Goal: Find specific page/section: Find specific page/section

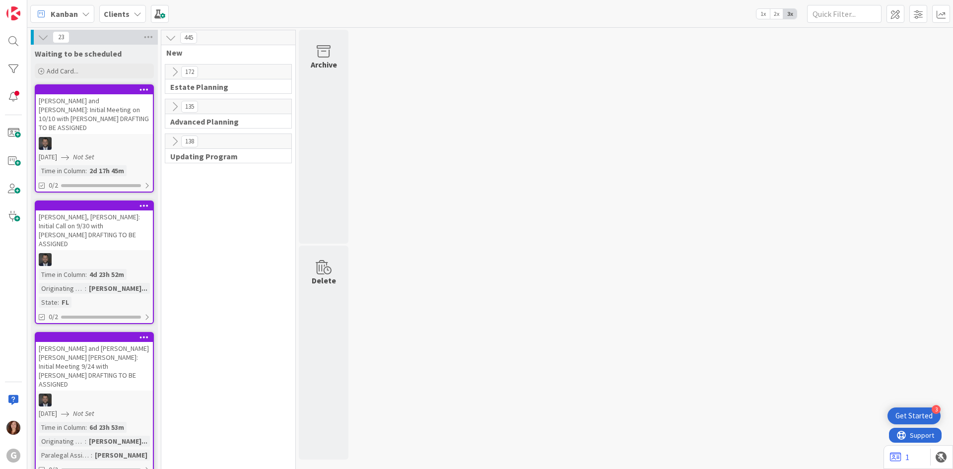
click at [129, 12] on div "Clients" at bounding box center [122, 14] width 47 height 18
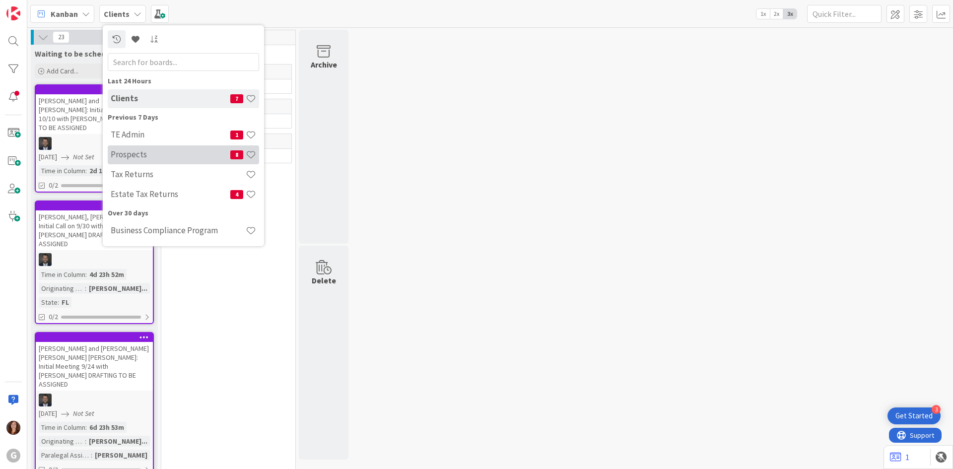
click at [139, 157] on h4 "Prospects" at bounding box center [171, 154] width 120 height 10
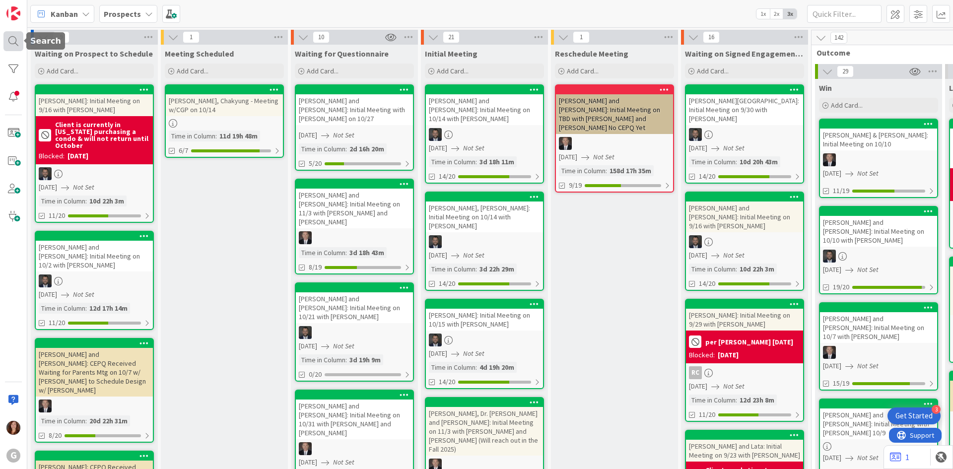
click at [15, 42] on div at bounding box center [13, 41] width 20 height 20
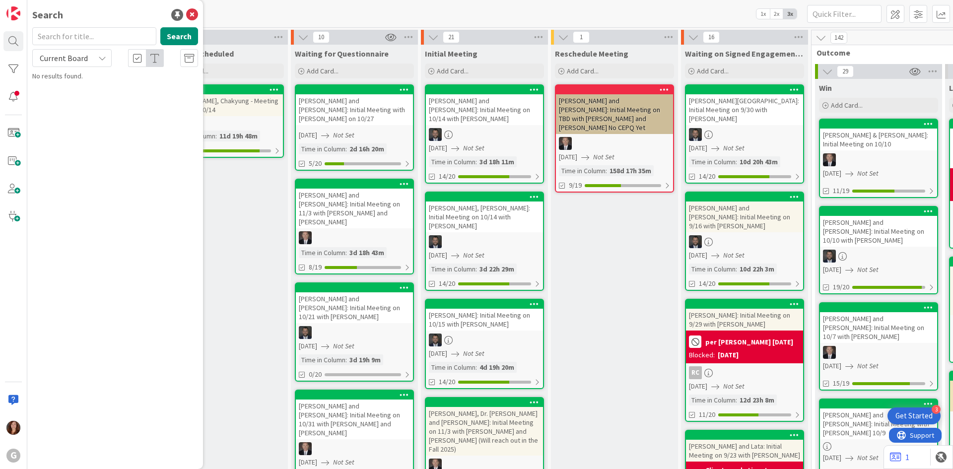
click at [88, 41] on input "text" at bounding box center [94, 36] width 124 height 18
type input "[PERSON_NAME]"
click at [106, 88] on span ", [PERSON_NAME] and [PERSON_NAME]: Initial Meeting on 10/10 with [PERSON_NAME]" at bounding box center [116, 98] width 140 height 30
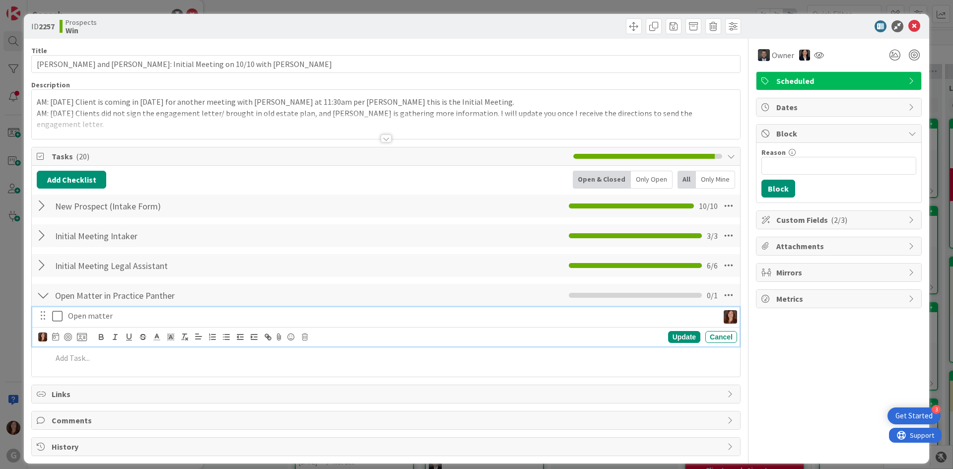
click at [53, 319] on icon at bounding box center [57, 316] width 10 height 12
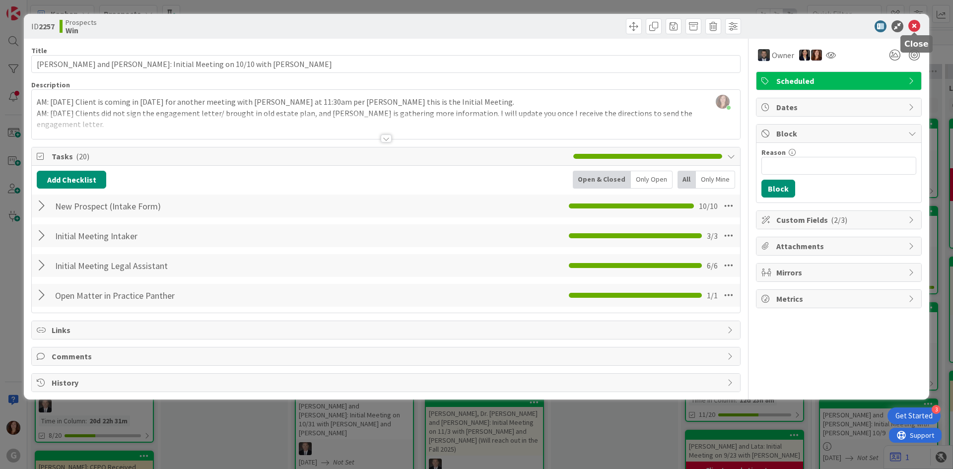
click at [916, 26] on icon at bounding box center [915, 26] width 12 height 12
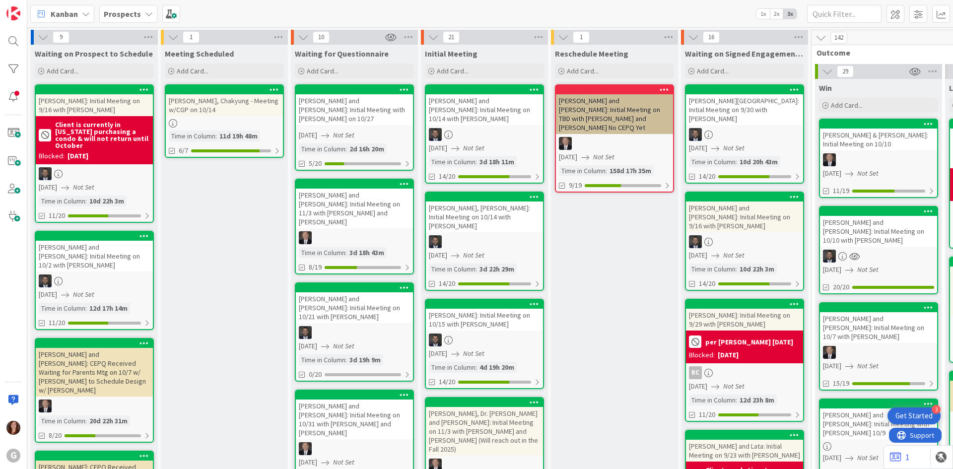
click at [121, 17] on b "Prospects" at bounding box center [122, 14] width 37 height 10
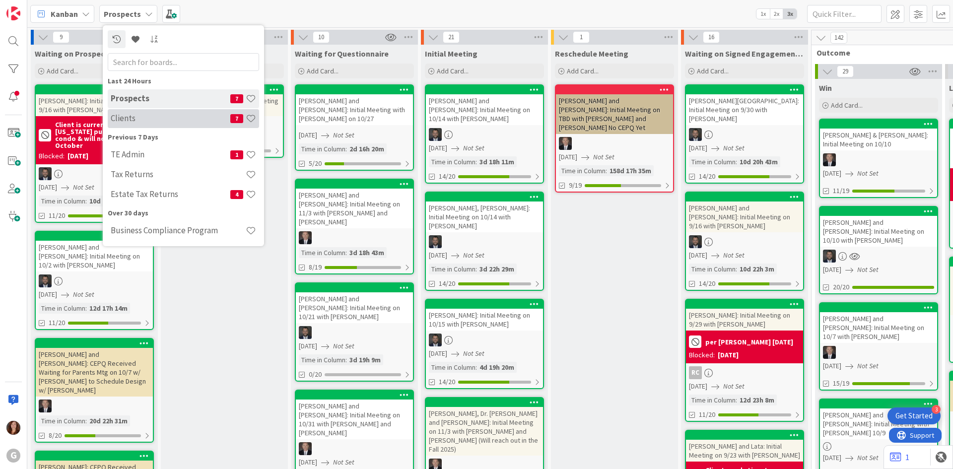
click at [115, 119] on h4 "Clients" at bounding box center [171, 118] width 120 height 10
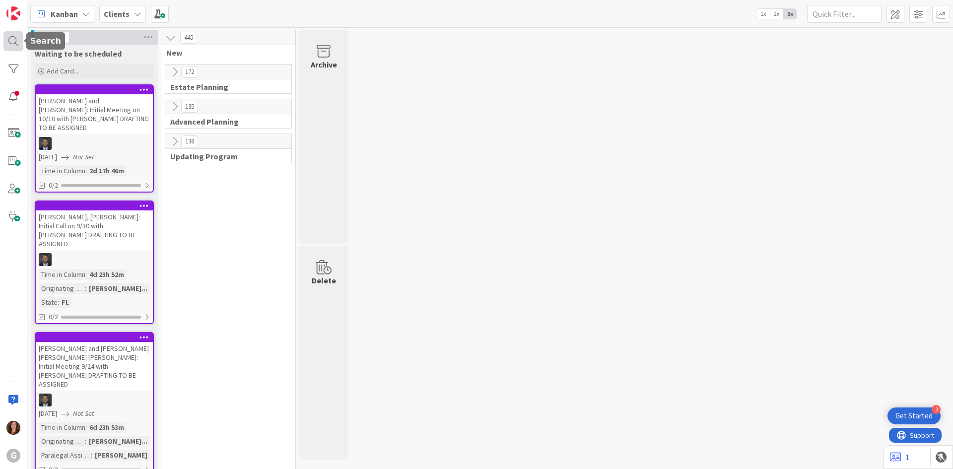
click at [14, 38] on div at bounding box center [13, 41] width 20 height 20
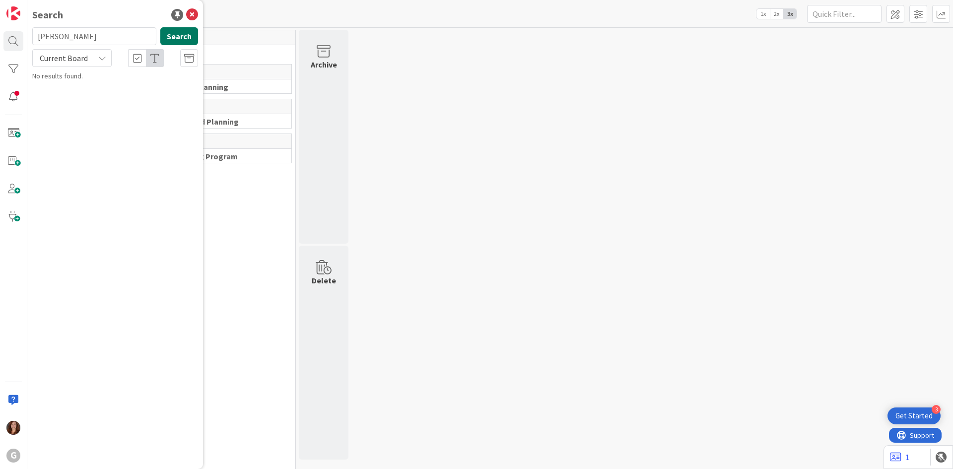
click at [175, 36] on button "Search" at bounding box center [179, 36] width 38 height 18
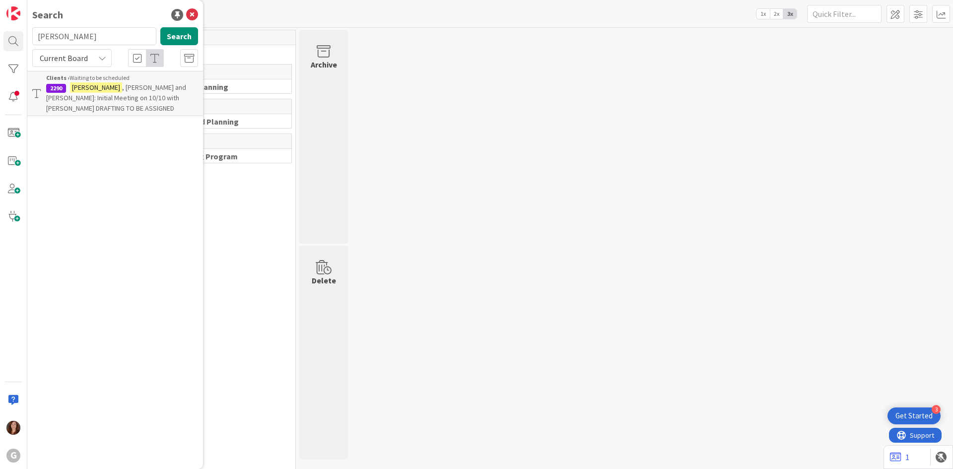
click at [152, 95] on span ", [PERSON_NAME] and [PERSON_NAME]: Initial Meeting on 10/10 with [PERSON_NAME] …" at bounding box center [116, 98] width 140 height 30
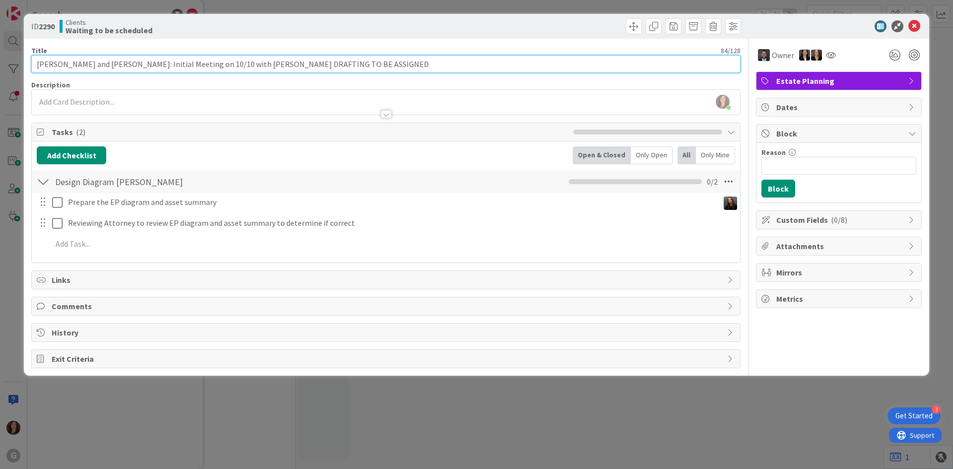
drag, startPoint x: 160, startPoint y: 63, endPoint x: 134, endPoint y: 63, distance: 26.3
click at [134, 63] on input "[PERSON_NAME] and [PERSON_NAME]: Initial Meeting on 10/10 with [PERSON_NAME] DR…" at bounding box center [386, 64] width 710 height 18
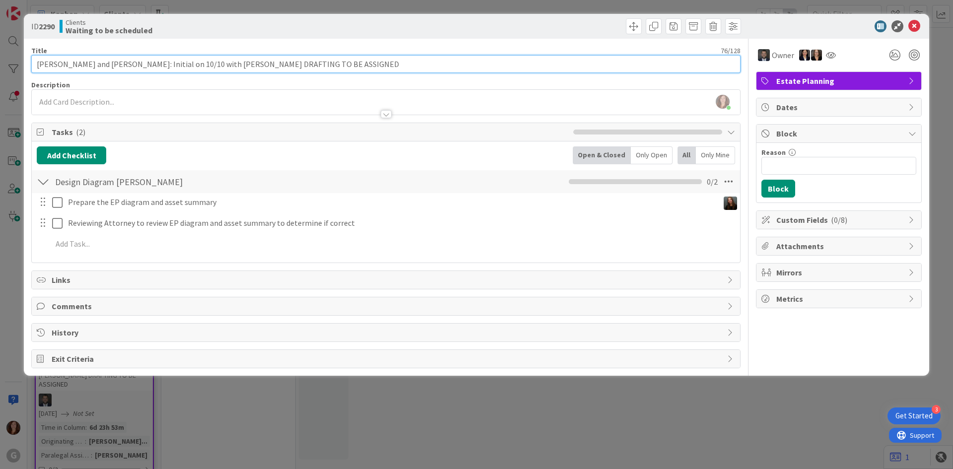
type input "[PERSON_NAME] and [PERSON_NAME]: Initial on 10/10 with [PERSON_NAME] DRAFTING T…"
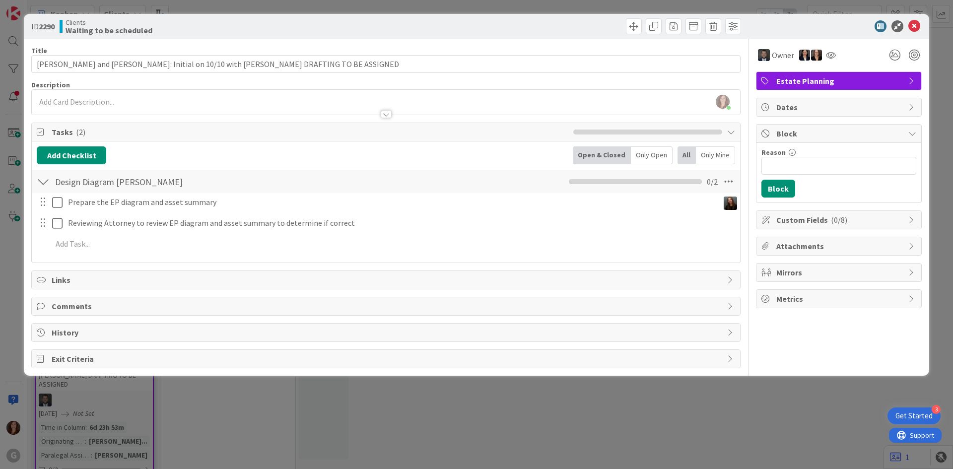
click at [461, 233] on div "Prepare the EP diagram and asset summary Update Cancel Reviewing Attorney to re…" at bounding box center [386, 225] width 699 height 64
click at [831, 224] on span "( 0/8 )" at bounding box center [839, 220] width 16 height 10
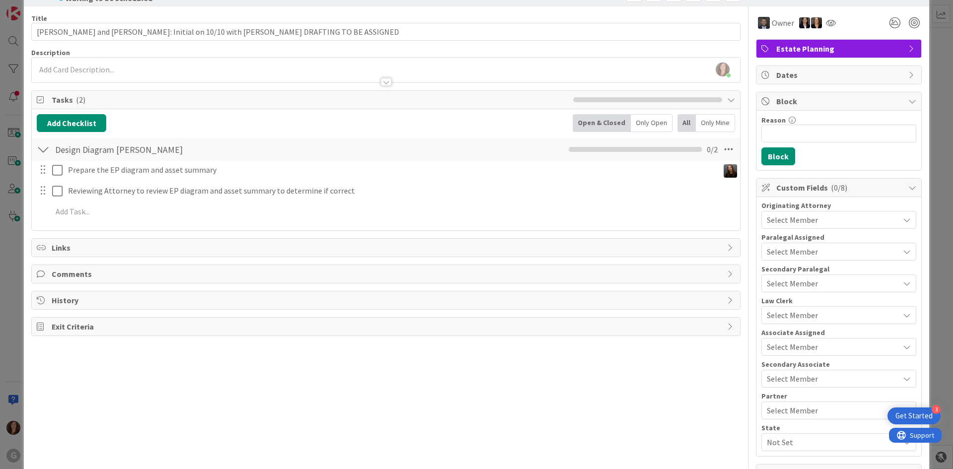
scroll to position [50, 0]
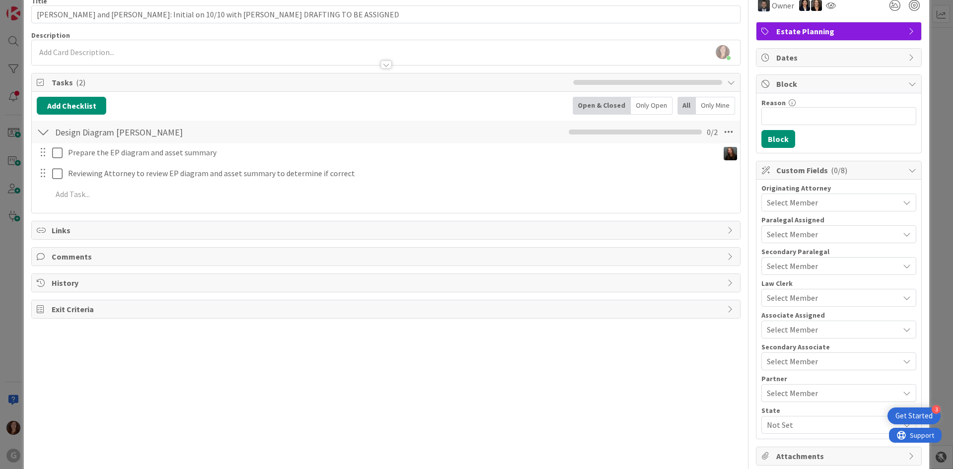
click at [807, 205] on span "Select Member" at bounding box center [792, 203] width 51 height 12
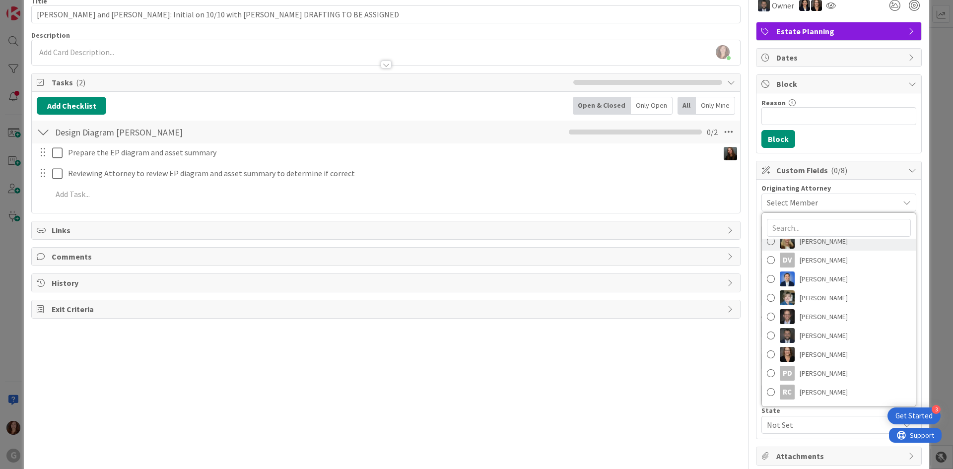
scroll to position [149, 0]
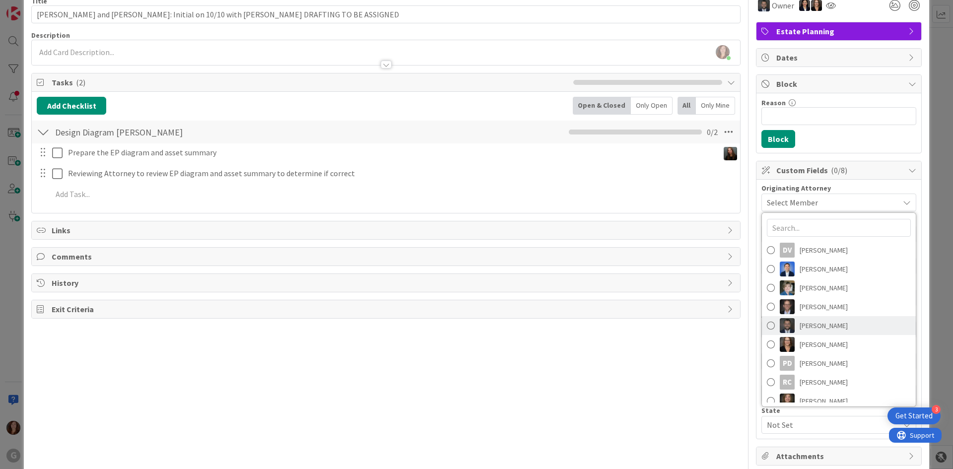
click at [800, 329] on span "[PERSON_NAME]" at bounding box center [824, 325] width 48 height 15
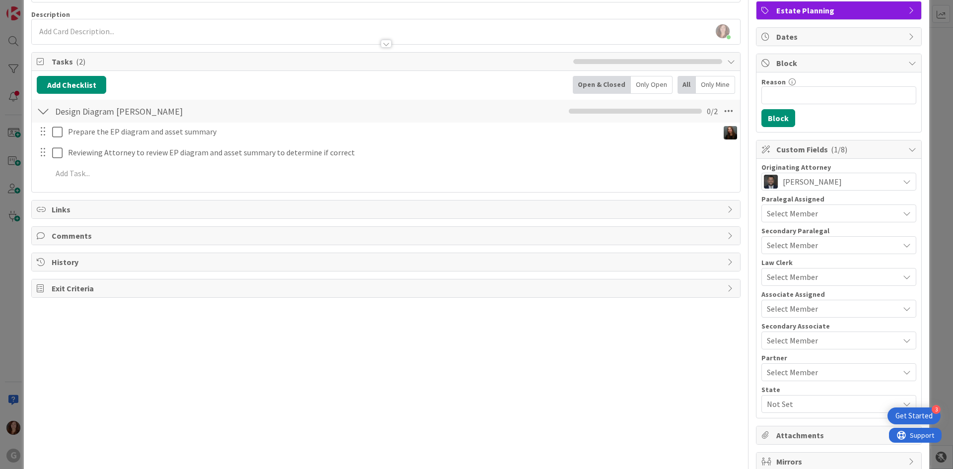
scroll to position [120, 0]
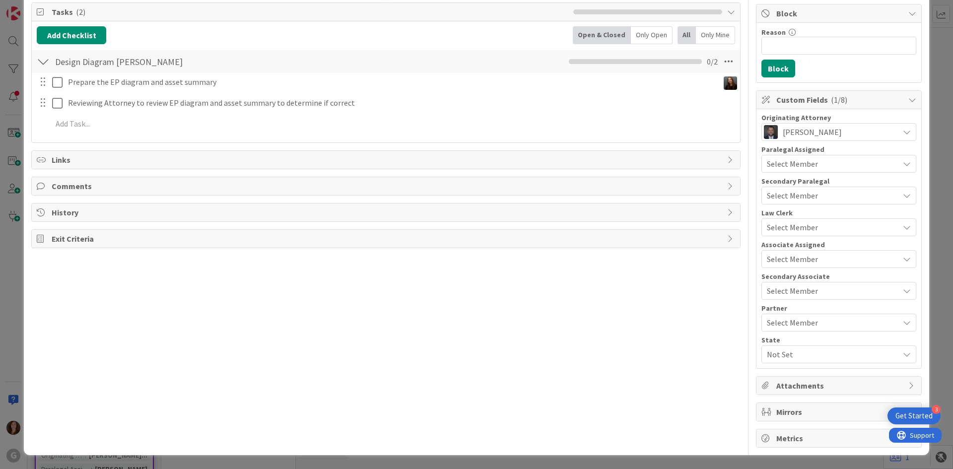
click at [794, 168] on span "Select Member" at bounding box center [792, 164] width 51 height 12
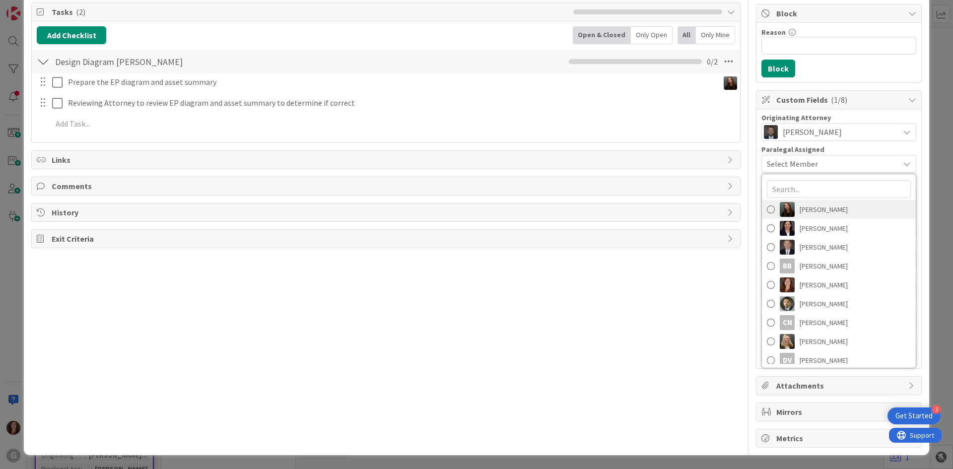
click at [767, 209] on span at bounding box center [771, 209] width 8 height 15
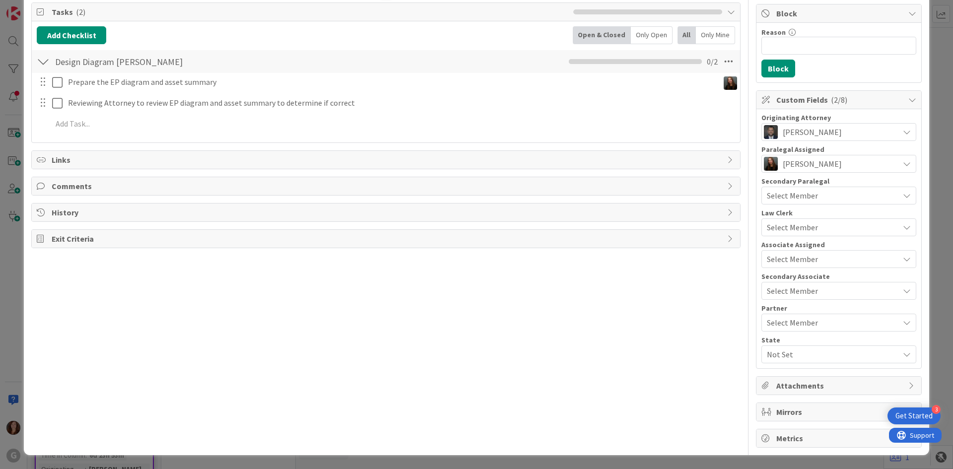
click at [793, 354] on span "Not Set" at bounding box center [833, 355] width 132 height 12
click at [776, 375] on span "FL" at bounding box center [780, 377] width 8 height 15
click at [677, 382] on div "Title 76 / 128 [PERSON_NAME] and [PERSON_NAME]: Initial on 10/10 with [PERSON_N…" at bounding box center [386, 183] width 710 height 529
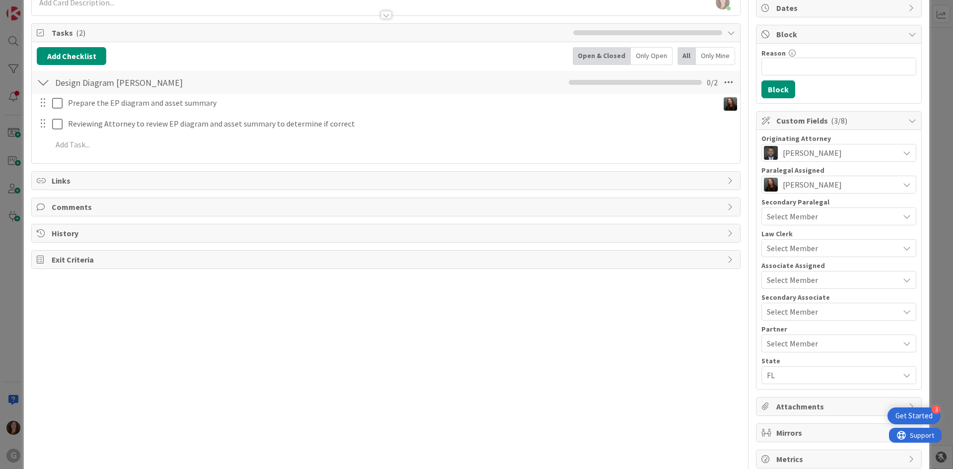
scroll to position [50, 0]
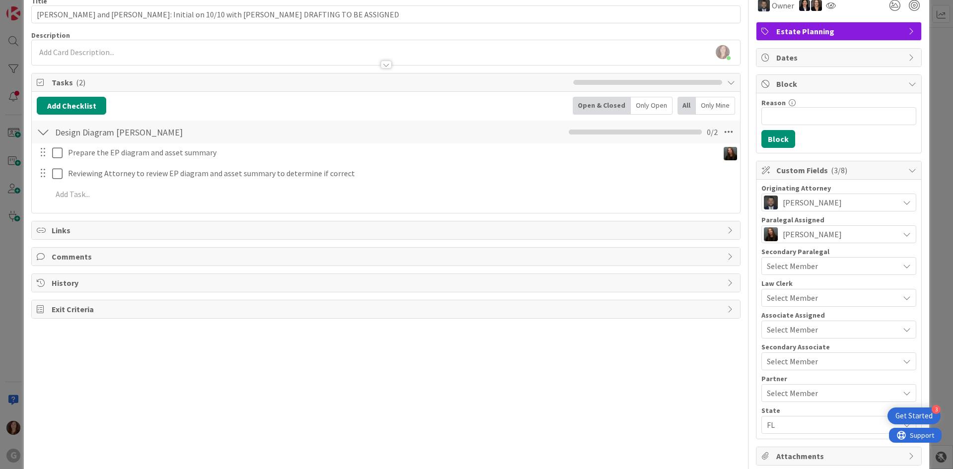
click at [803, 235] on span "[PERSON_NAME]" at bounding box center [812, 234] width 59 height 12
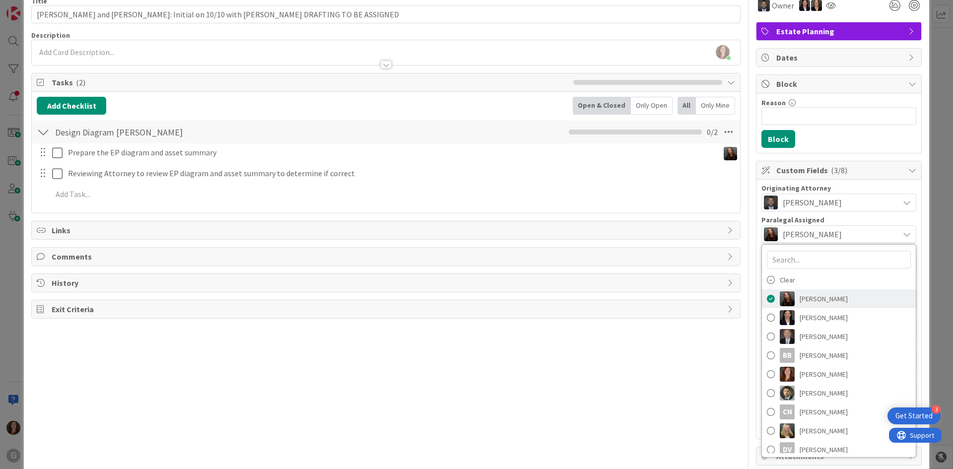
click at [767, 300] on span at bounding box center [771, 298] width 8 height 15
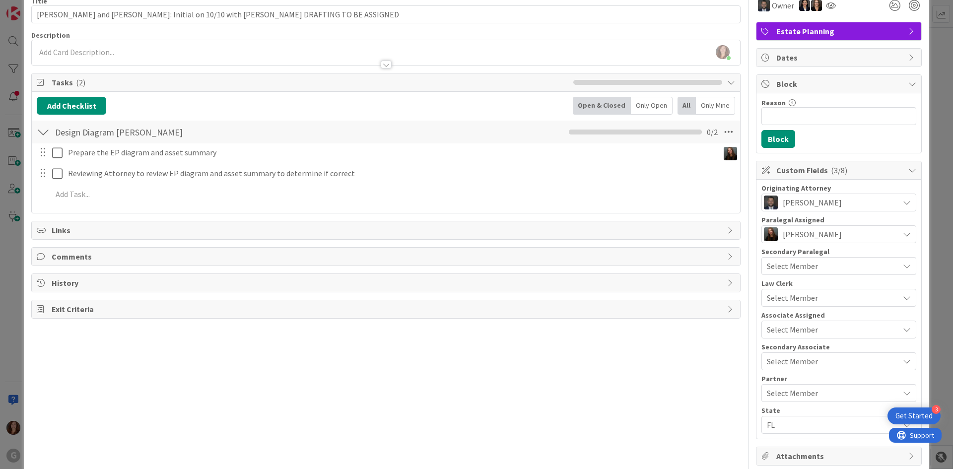
click at [873, 231] on div "[PERSON_NAME]" at bounding box center [831, 234] width 135 height 14
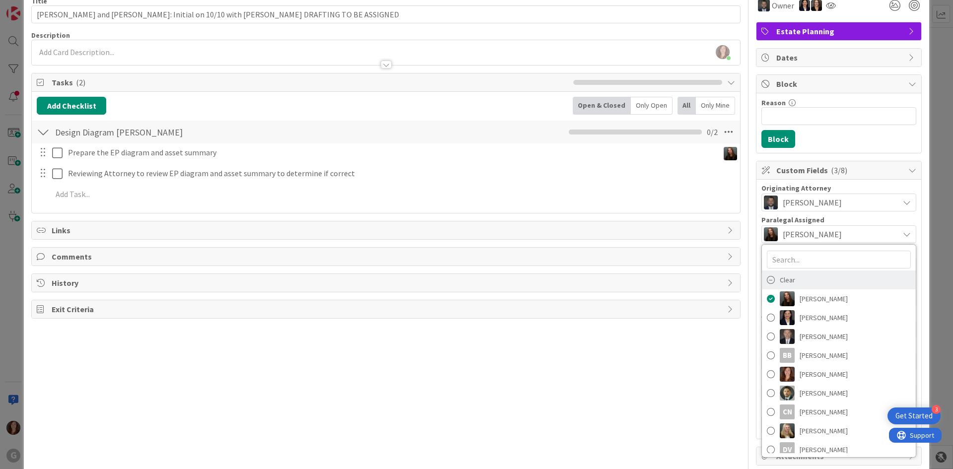
click at [780, 282] on span "Clear" at bounding box center [787, 280] width 15 height 15
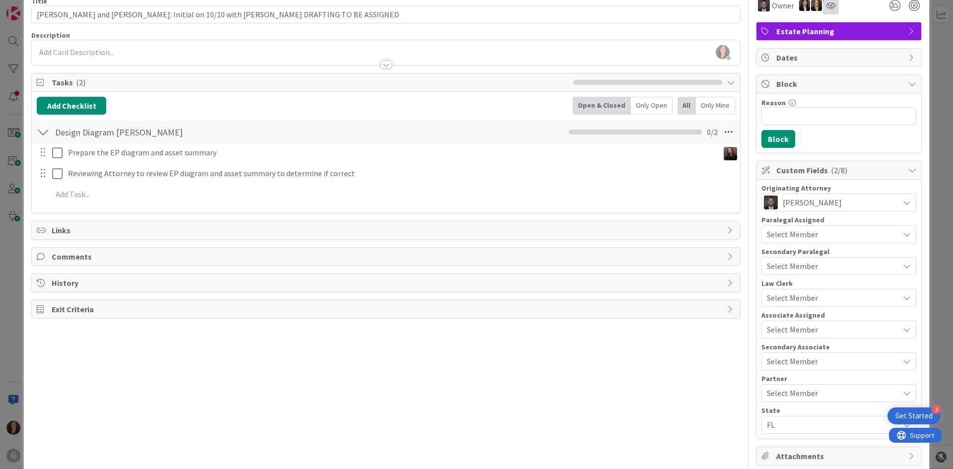
click at [826, 3] on icon at bounding box center [831, 5] width 10 height 8
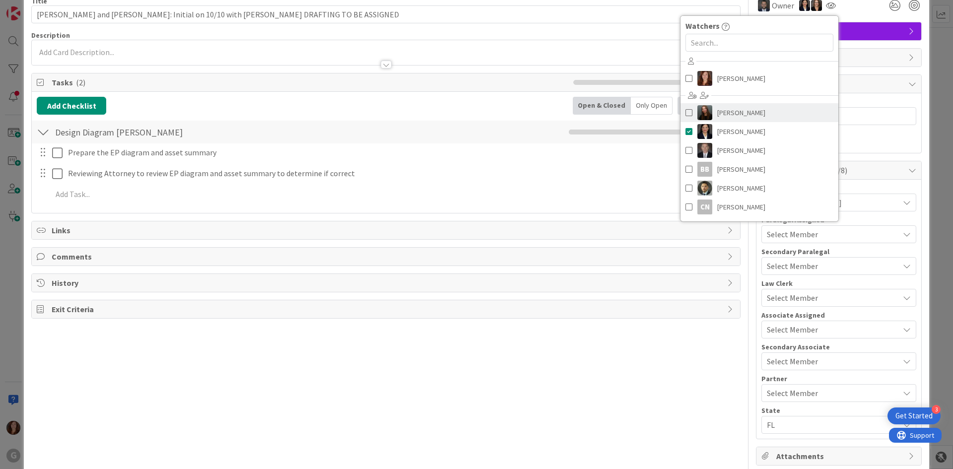
click at [686, 114] on span at bounding box center [689, 112] width 7 height 15
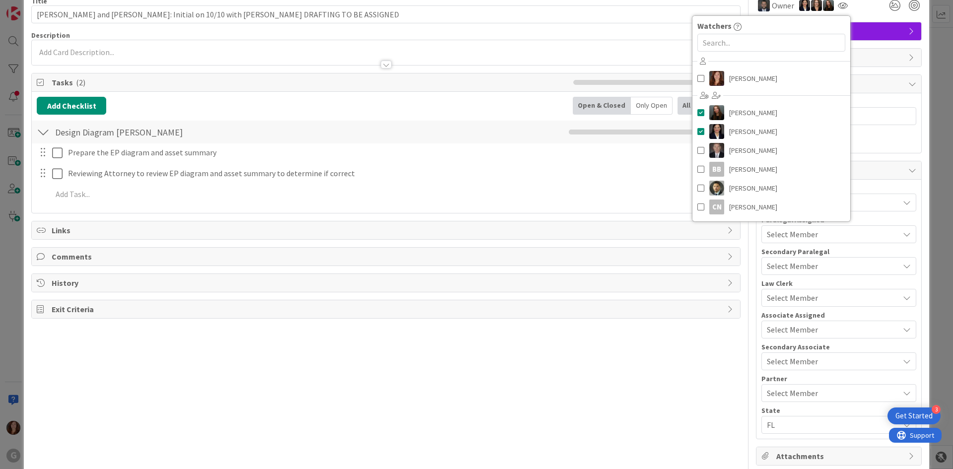
click at [933, 151] on div "ID 2290 Clients Waiting to be scheduled Title 76 / 128 [PERSON_NAME] and [PERSO…" at bounding box center [476, 234] width 953 height 469
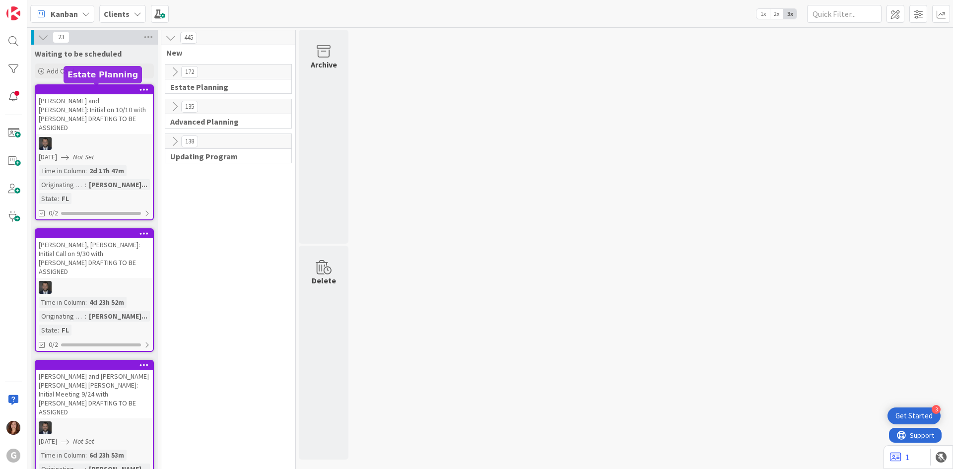
click at [75, 88] on div at bounding box center [96, 89] width 113 height 7
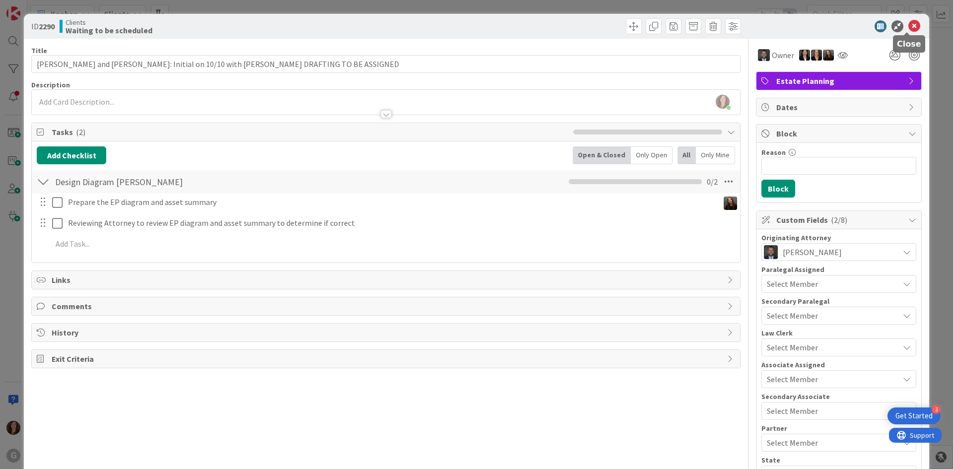
click at [909, 28] on icon at bounding box center [915, 26] width 12 height 12
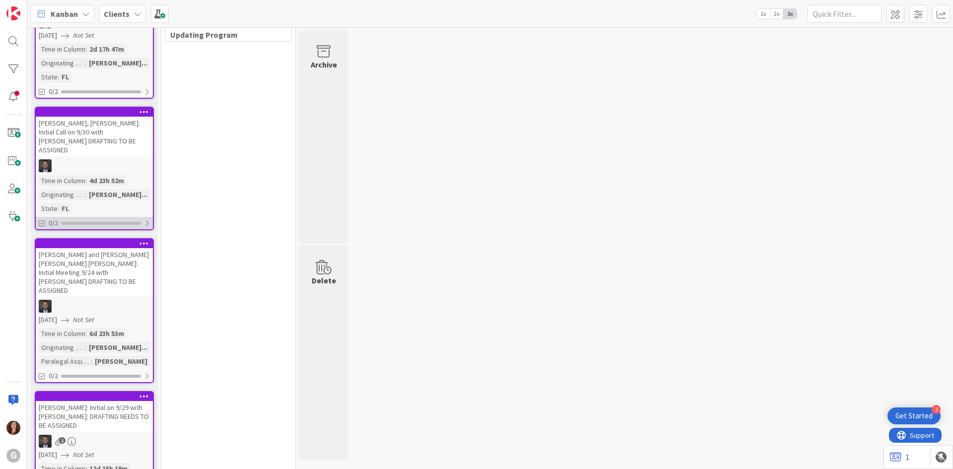
scroll to position [149, 0]
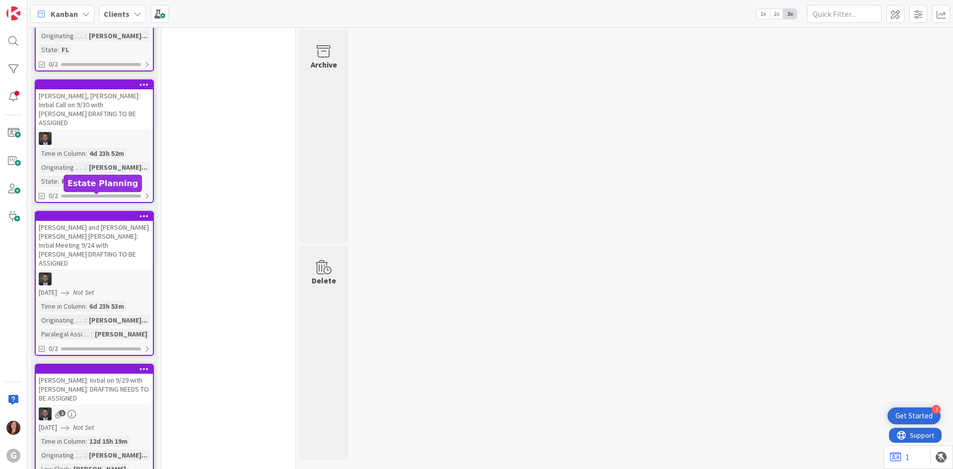
click at [102, 213] on div at bounding box center [96, 216] width 113 height 7
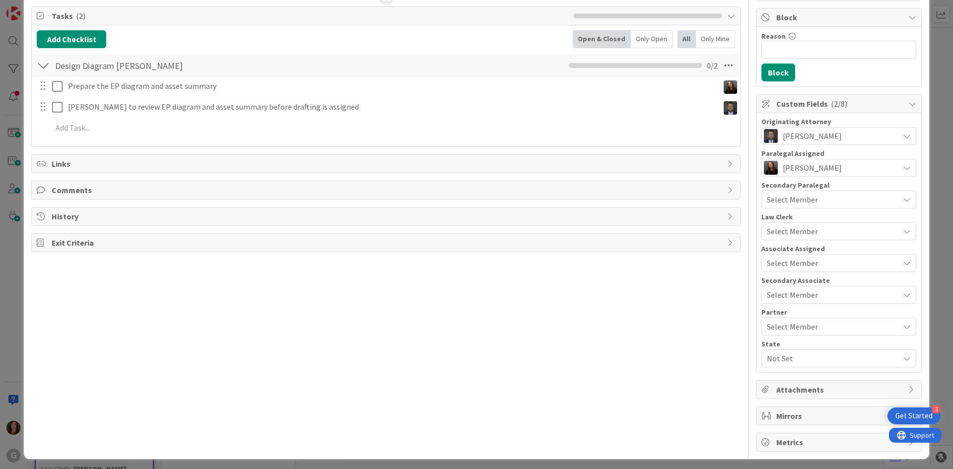
scroll to position [120, 0]
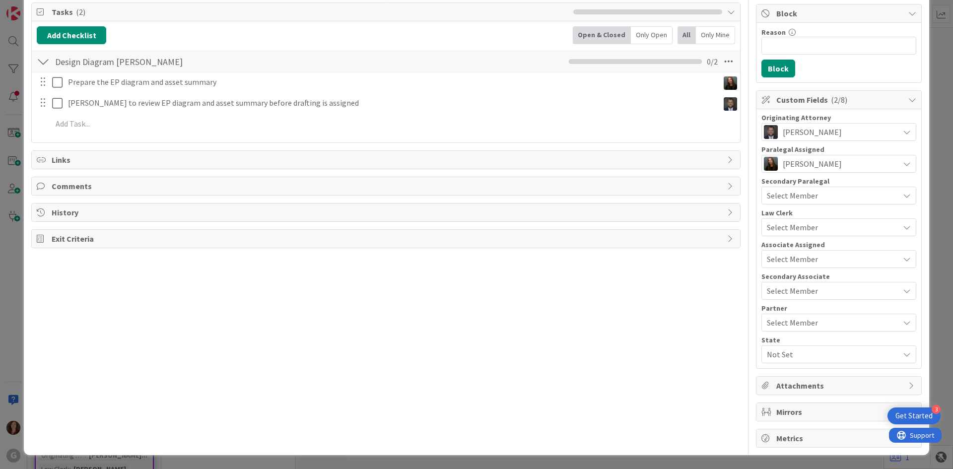
click at [803, 354] on span "Not Set" at bounding box center [833, 355] width 132 height 12
click at [796, 377] on link "FL" at bounding box center [837, 378] width 158 height 18
click at [471, 352] on div "Title 113 / 128 [PERSON_NAME] and [PERSON_NAME] [PERSON_NAME] [PERSON_NAME]: In…" at bounding box center [386, 183] width 710 height 529
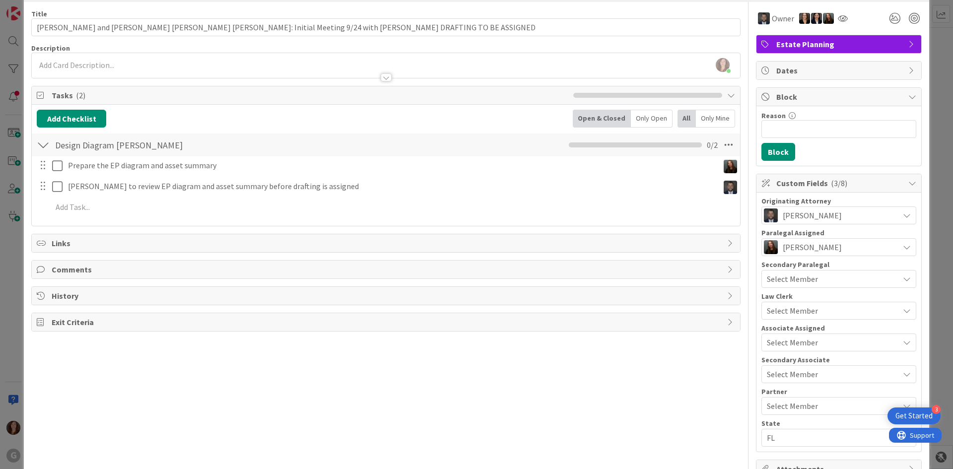
scroll to position [0, 0]
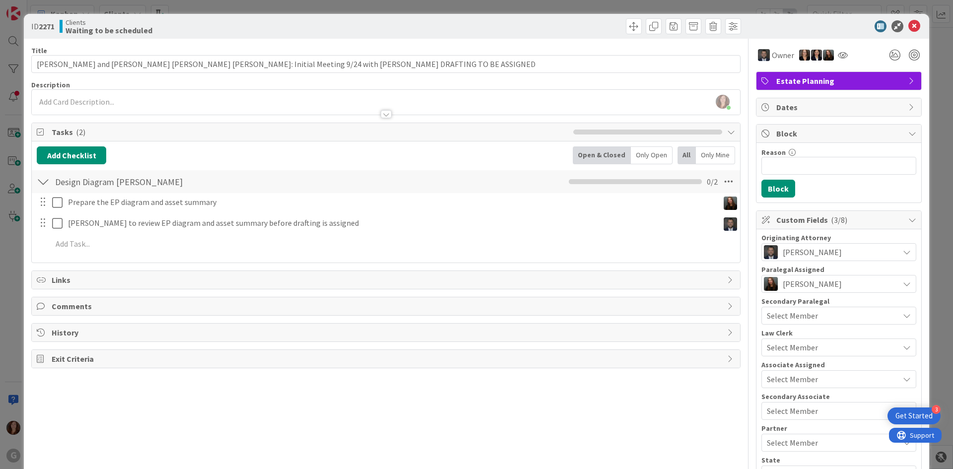
click at [783, 286] on span "[PERSON_NAME]" at bounding box center [812, 284] width 59 height 12
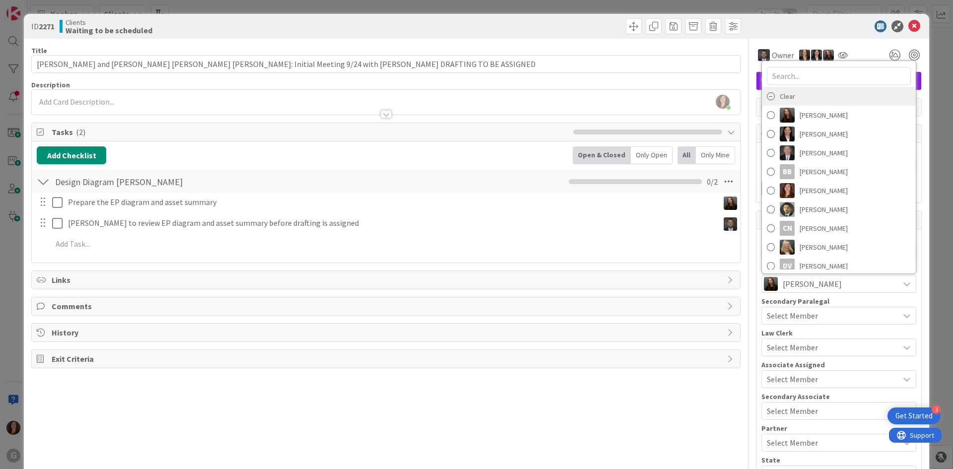
click at [769, 92] on div "Clear" at bounding box center [839, 96] width 154 height 19
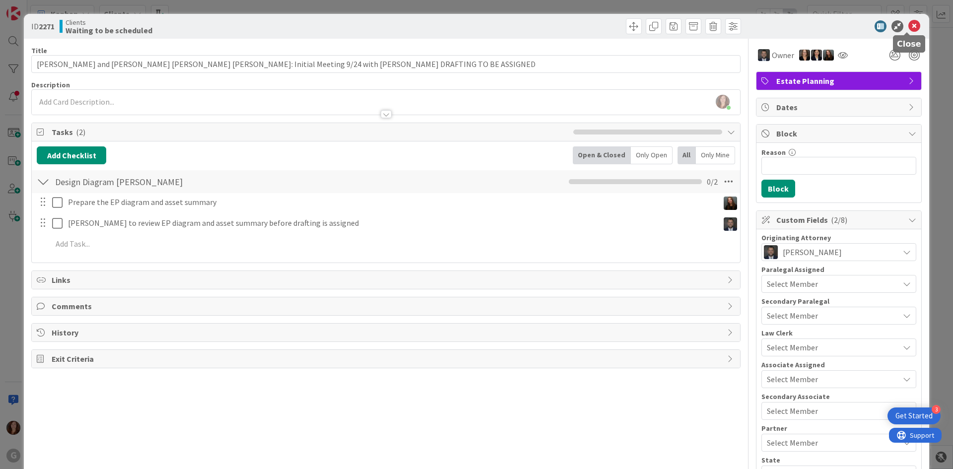
click at [909, 20] on icon at bounding box center [915, 26] width 12 height 12
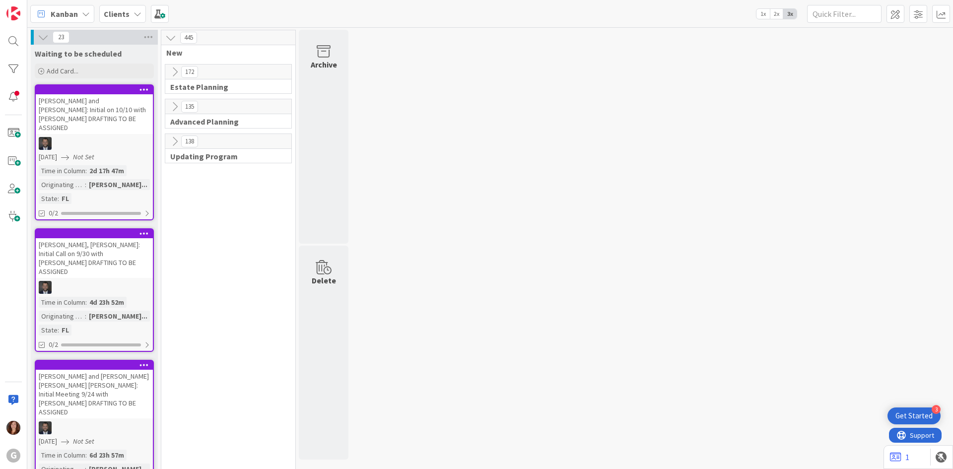
click at [116, 12] on b "Clients" at bounding box center [117, 14] width 26 height 10
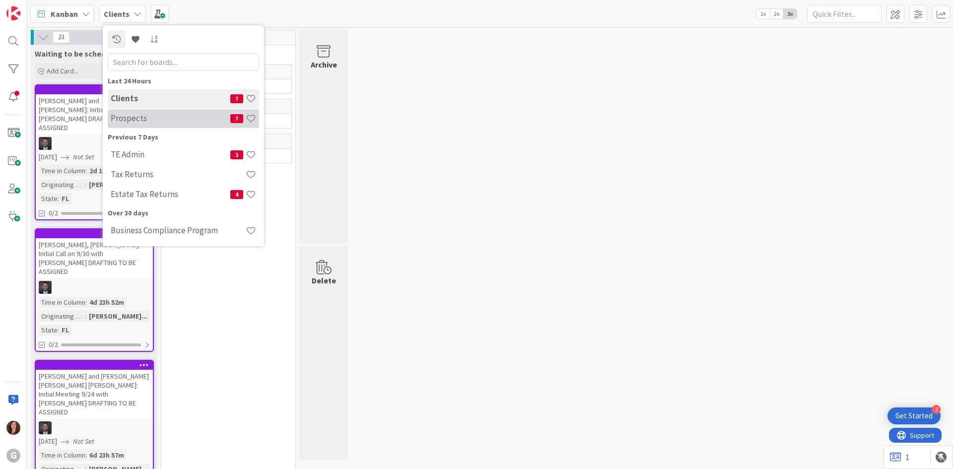
click at [132, 121] on h4 "Prospects" at bounding box center [171, 118] width 120 height 10
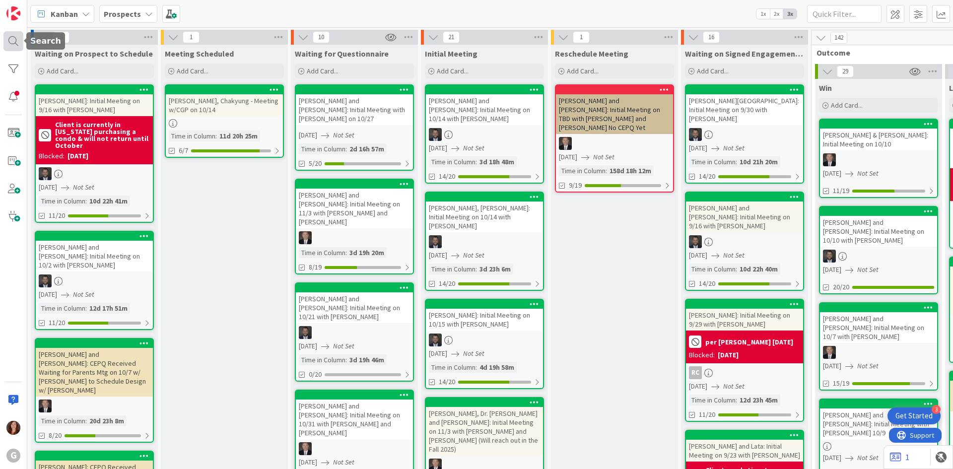
click at [14, 43] on div at bounding box center [13, 41] width 20 height 20
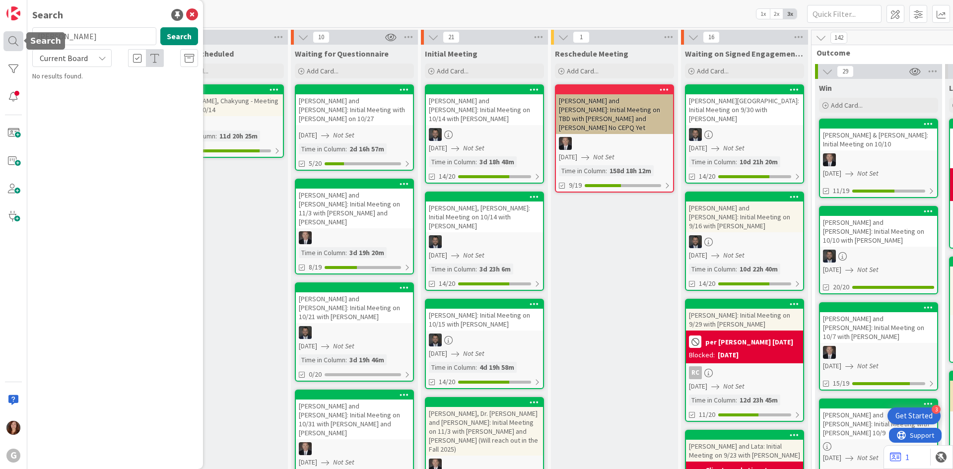
drag, startPoint x: 69, startPoint y: 38, endPoint x: 9, endPoint y: 34, distance: 60.2
click at [9, 34] on div "G Search [PERSON_NAME] Search Current Board No results found." at bounding box center [13, 234] width 27 height 469
type input "[PERSON_NAME]"
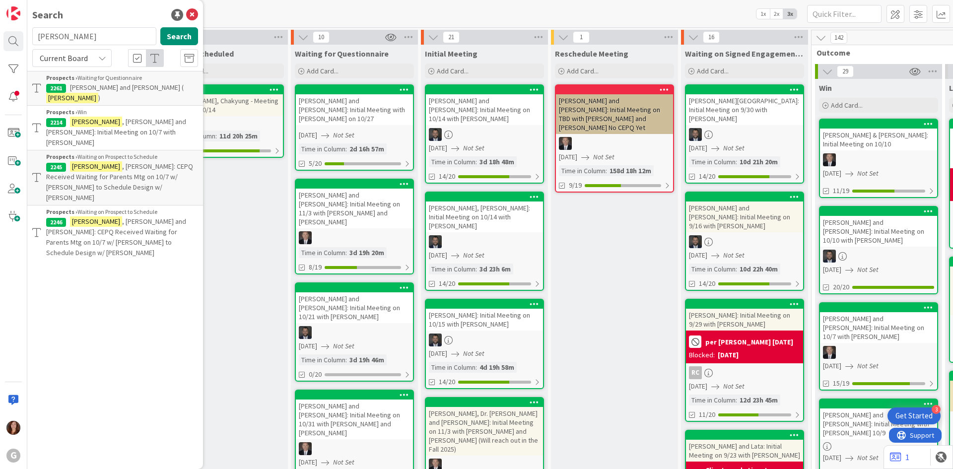
click at [150, 117] on span ", [PERSON_NAME] and [PERSON_NAME]: Initial Meeting on 10/7 with [PERSON_NAME]" at bounding box center [116, 132] width 140 height 30
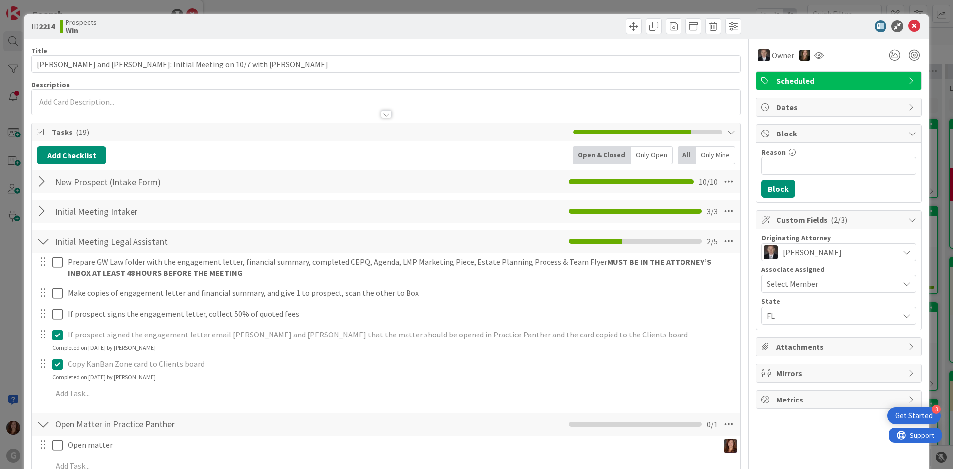
scroll to position [116, 0]
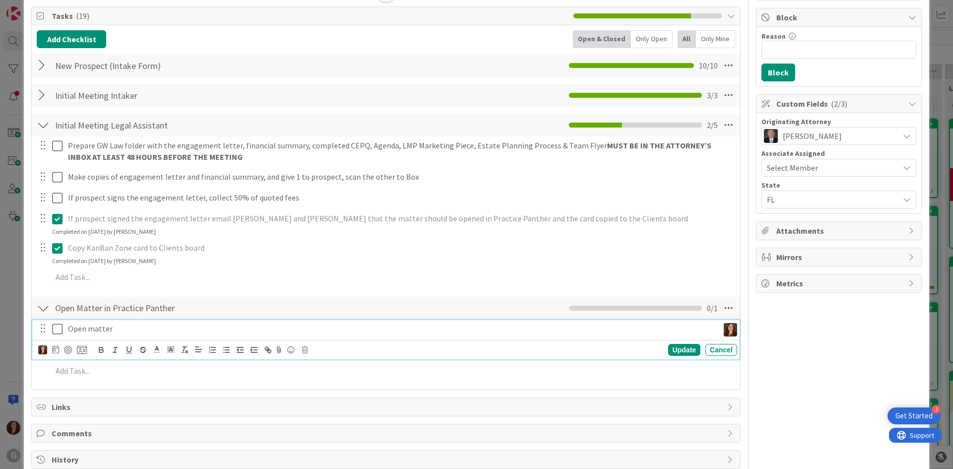
click at [79, 335] on div "Open matter" at bounding box center [391, 328] width 655 height 17
click at [56, 331] on icon at bounding box center [57, 329] width 10 height 12
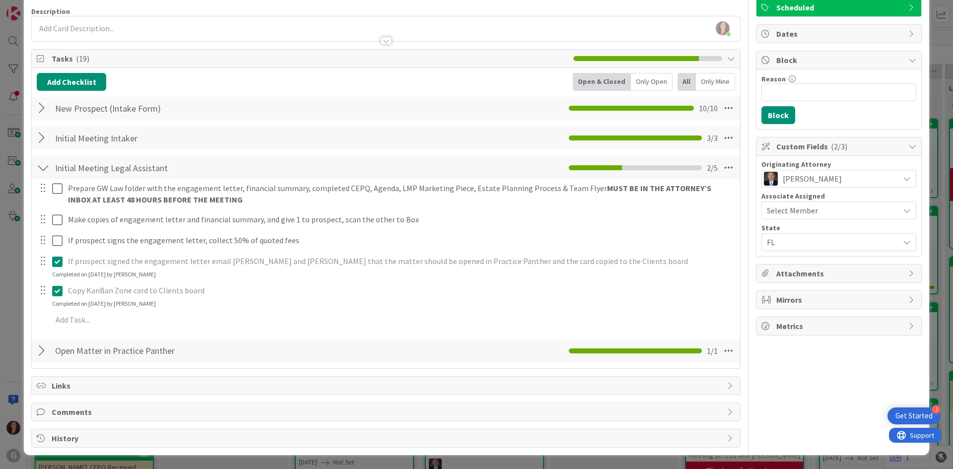
scroll to position [73, 0]
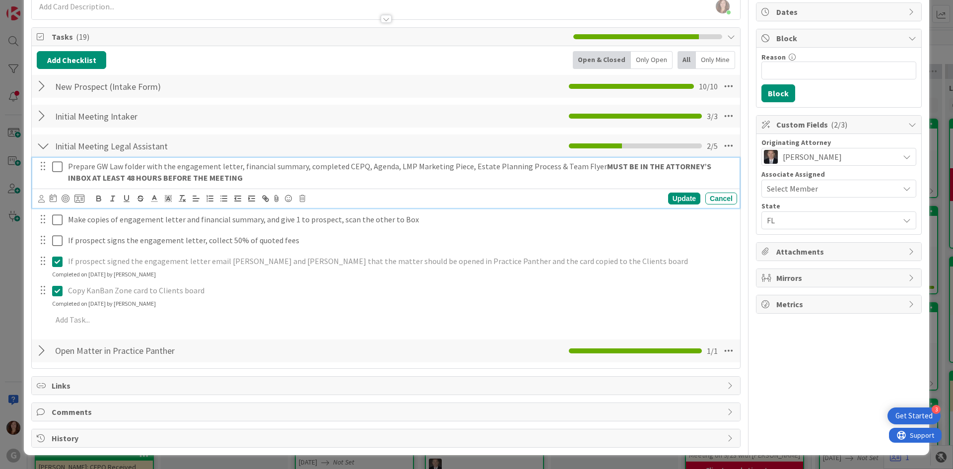
click at [56, 189] on div "Prepare GW Law folder with the engagement letter, financial summary, completed …" at bounding box center [386, 183] width 708 height 50
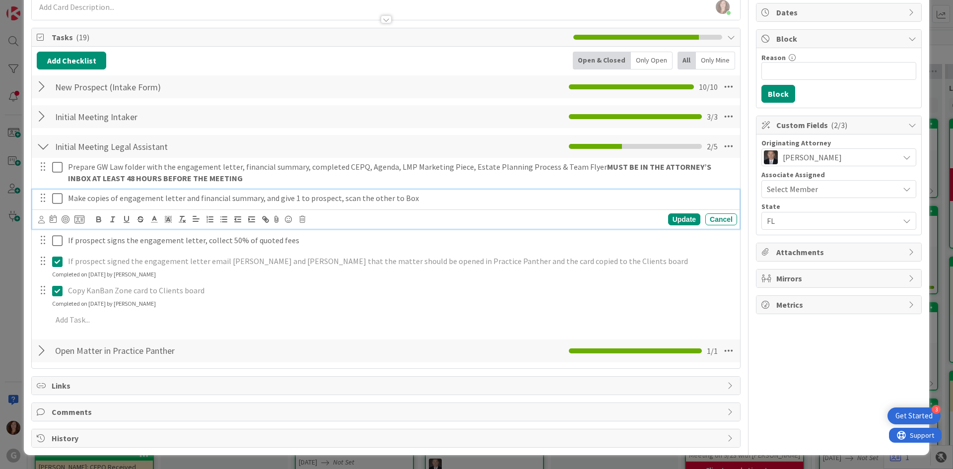
click at [59, 221] on div "Make copies of engagement letter and financial summary, and give 1 to prospect,…" at bounding box center [386, 209] width 708 height 39
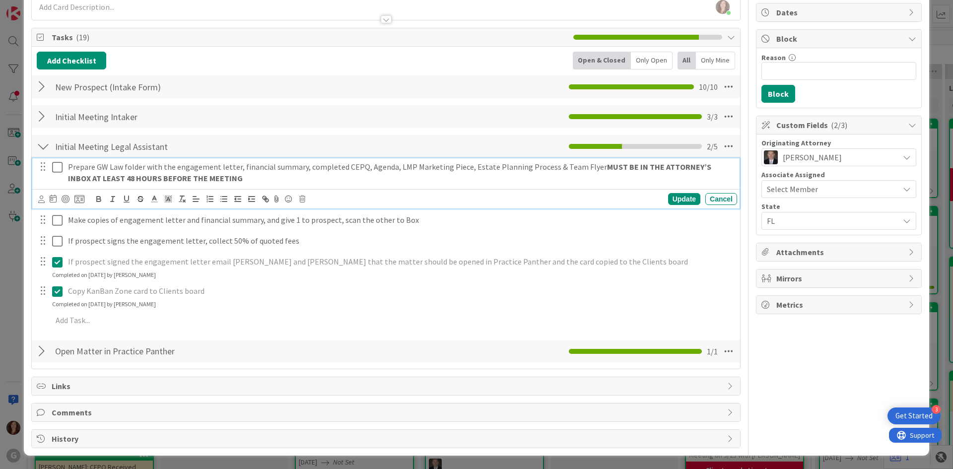
click at [58, 170] on icon at bounding box center [57, 167] width 10 height 12
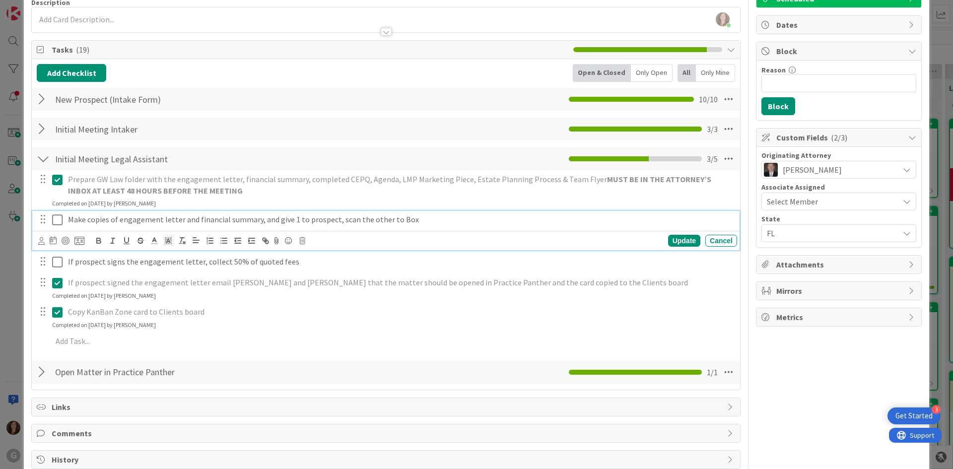
click at [57, 216] on div "Make copies of engagement letter and financial summary, and give 1 to prospect,…" at bounding box center [386, 230] width 708 height 39
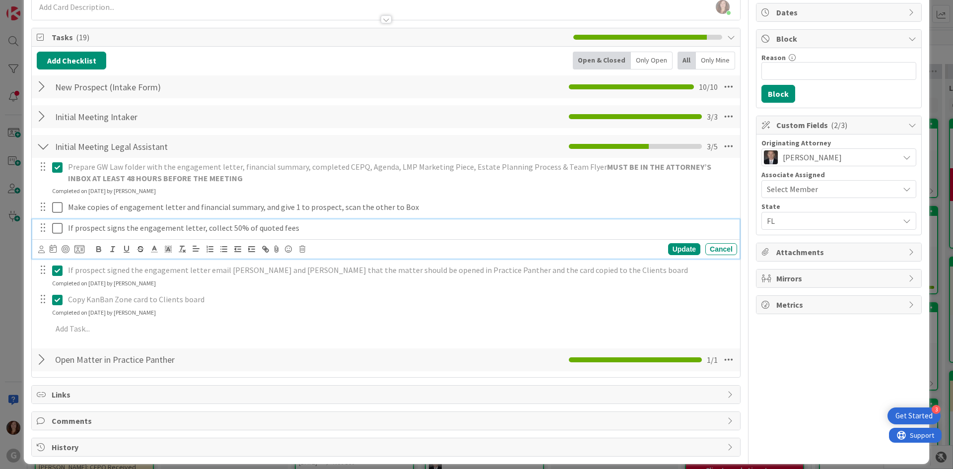
click at [55, 249] on div "If prospect signs the engagement letter, collect 50% of quoted fees Update Canc…" at bounding box center [386, 238] width 708 height 39
click at [59, 232] on icon at bounding box center [57, 228] width 10 height 12
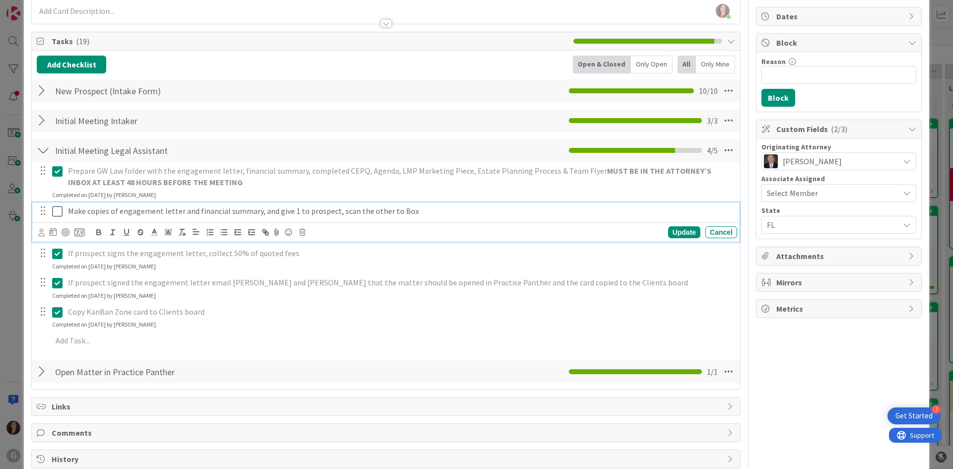
click at [58, 210] on icon at bounding box center [57, 212] width 10 height 12
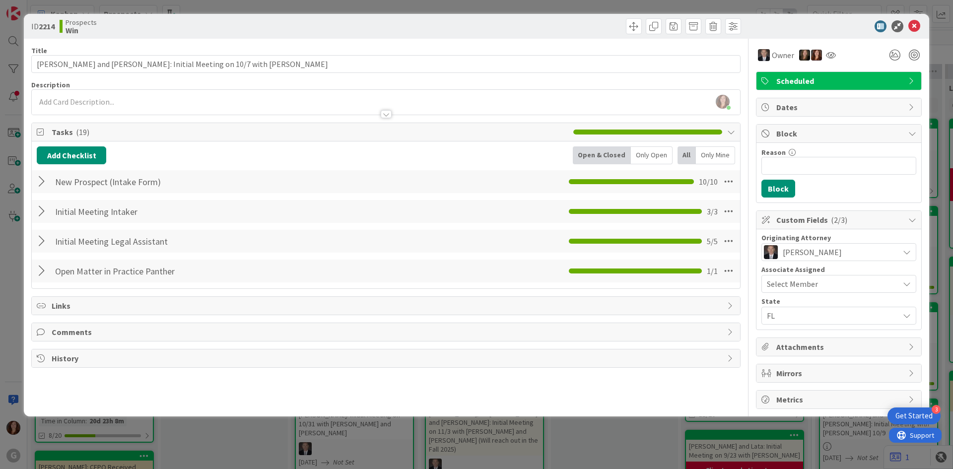
scroll to position [0, 0]
click at [915, 24] on icon at bounding box center [915, 26] width 12 height 12
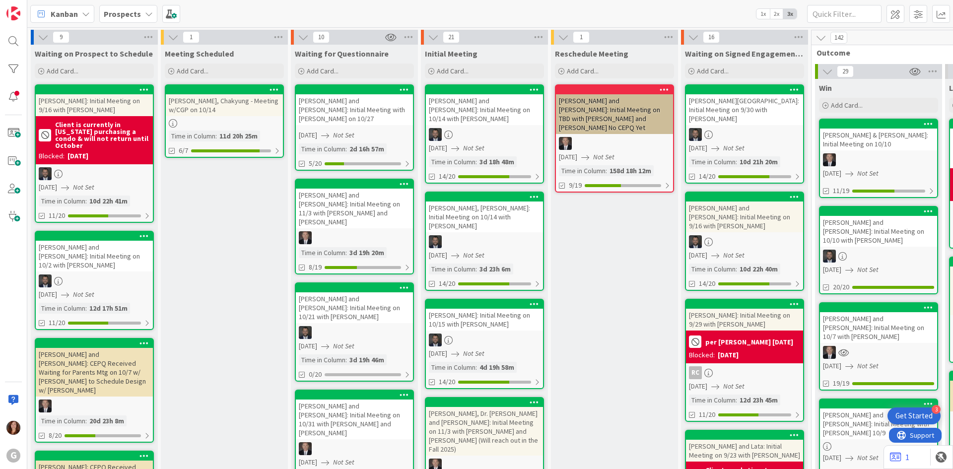
click at [131, 15] on b "Prospects" at bounding box center [122, 14] width 37 height 10
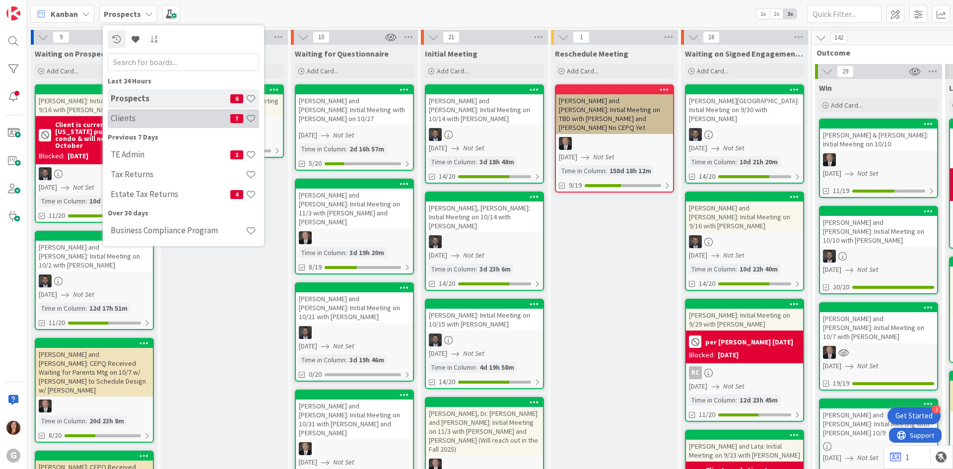
click at [123, 121] on h4 "Clients" at bounding box center [171, 118] width 120 height 10
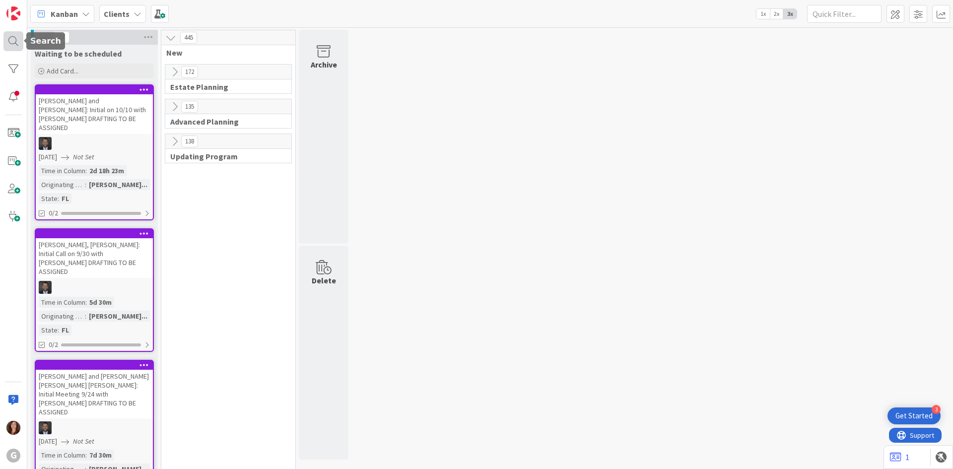
click at [13, 40] on div at bounding box center [13, 41] width 20 height 20
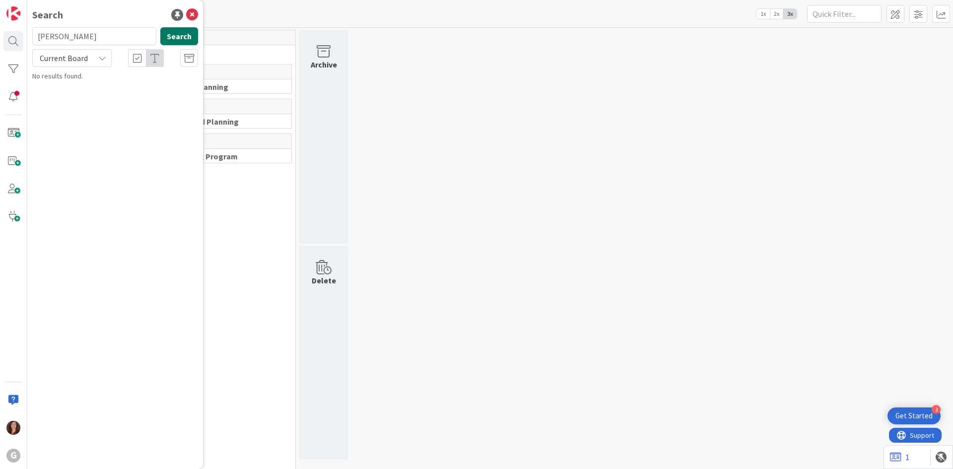
click at [178, 37] on button "Search" at bounding box center [179, 36] width 38 height 18
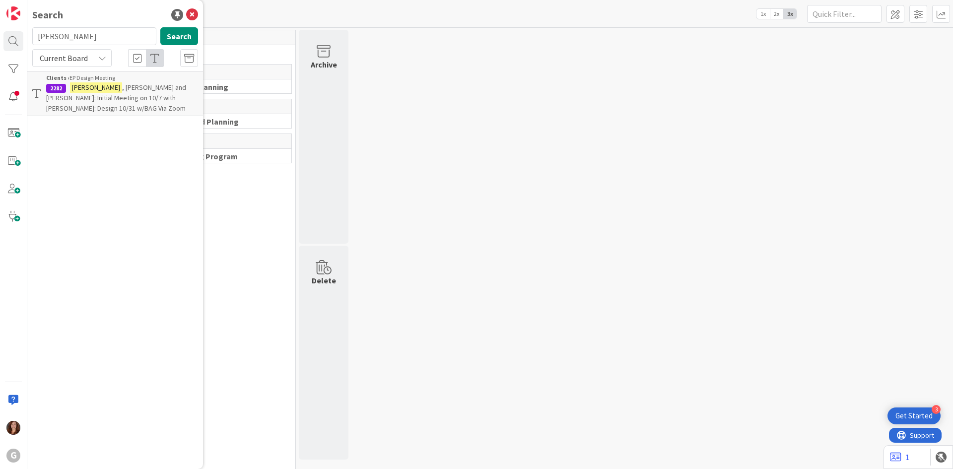
click at [112, 88] on span ", [PERSON_NAME] and [PERSON_NAME]: Initial Meeting on 10/7 with [PERSON_NAME]: …" at bounding box center [116, 98] width 140 height 30
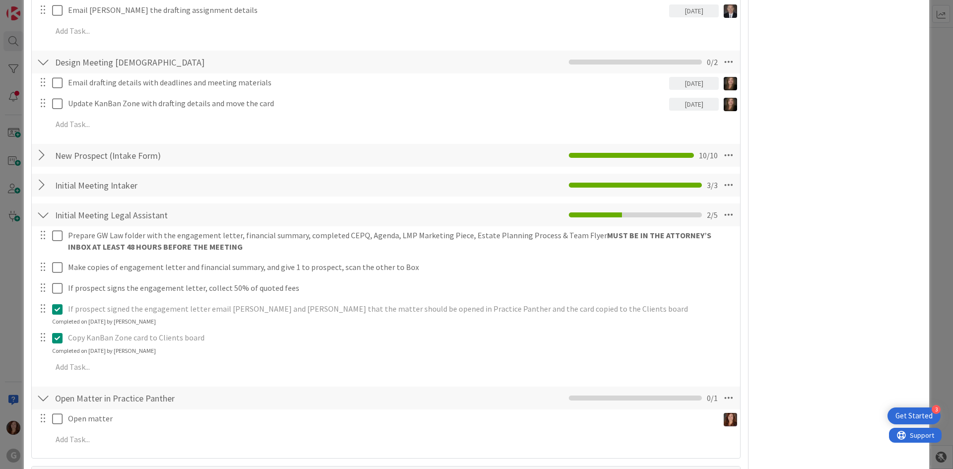
scroll to position [741, 0]
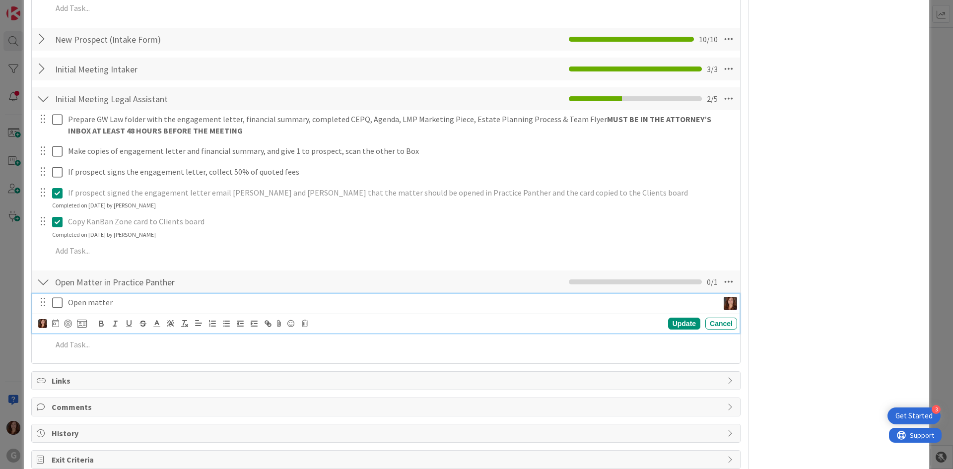
click at [58, 301] on icon at bounding box center [57, 303] width 10 height 12
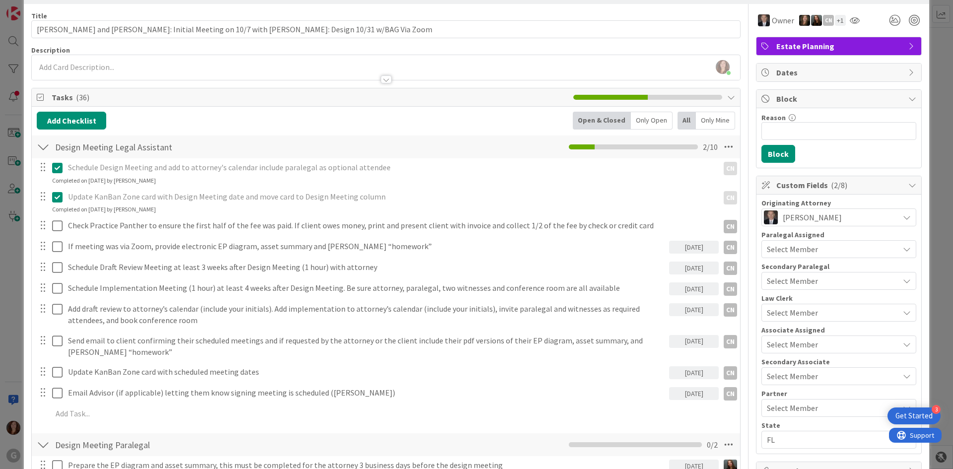
scroll to position [0, 0]
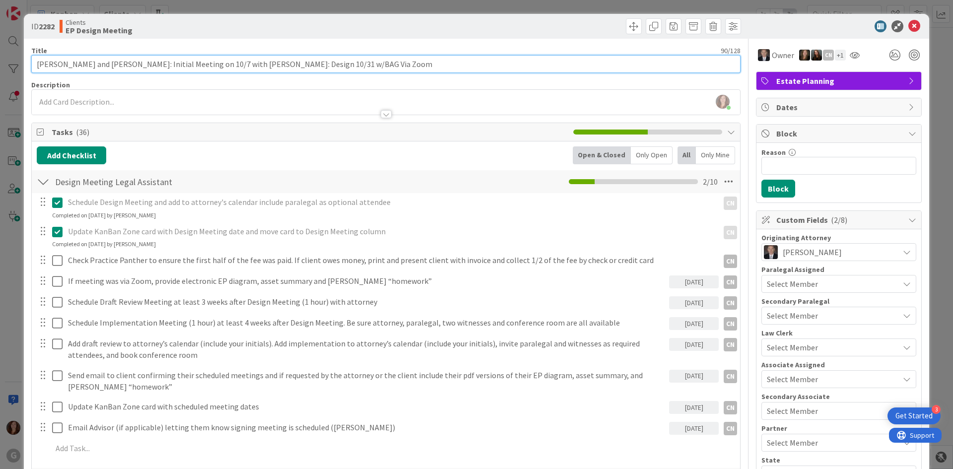
drag, startPoint x: 180, startPoint y: 64, endPoint x: 154, endPoint y: 67, distance: 26.0
click at [154, 66] on input "[PERSON_NAME] and [PERSON_NAME]: Initial Meeting on 10/7 with [PERSON_NAME]: De…" at bounding box center [386, 64] width 710 height 18
drag, startPoint x: 283, startPoint y: 63, endPoint x: 268, endPoint y: 64, distance: 15.5
click at [268, 64] on input "[PERSON_NAME] and [PERSON_NAME]: Initial on 10/7 with [PERSON_NAME]: Design 10/…" at bounding box center [386, 64] width 710 height 18
type input "[PERSON_NAME] and [PERSON_NAME]: Initial on 10/7 with [PERSON_NAME]: Design 10/…"
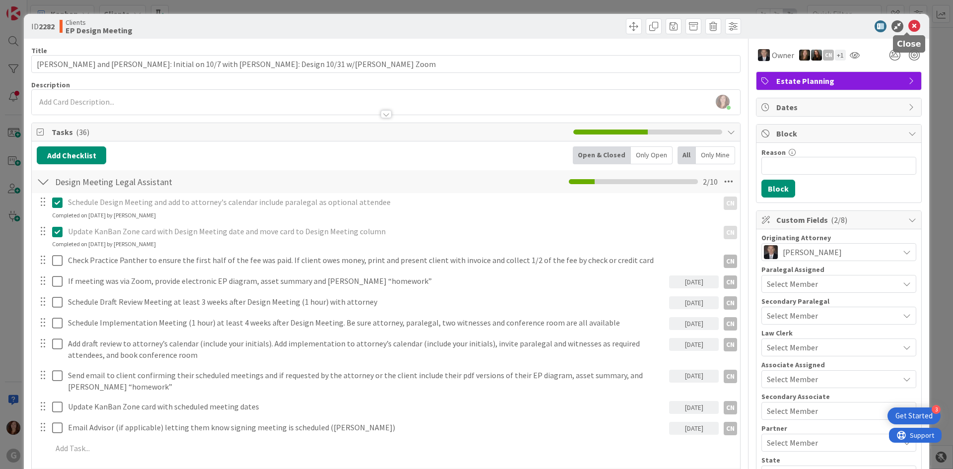
click at [909, 25] on icon at bounding box center [915, 26] width 12 height 12
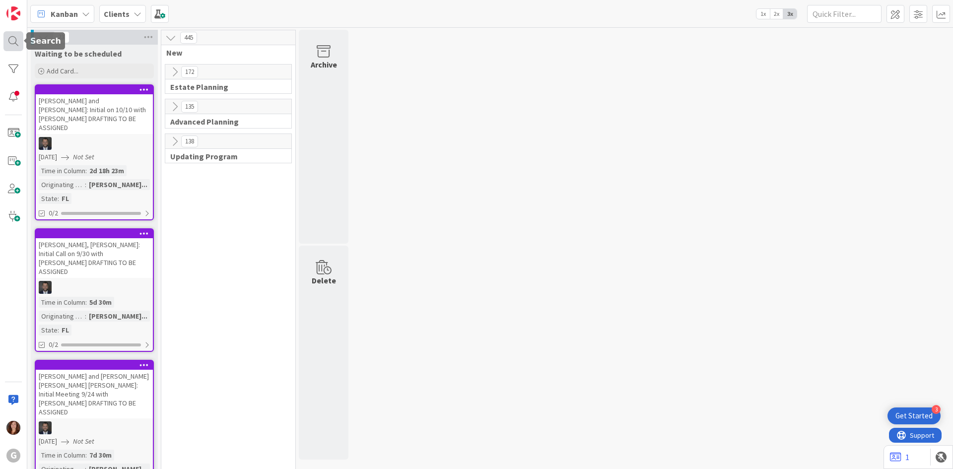
click at [12, 46] on div at bounding box center [13, 41] width 20 height 20
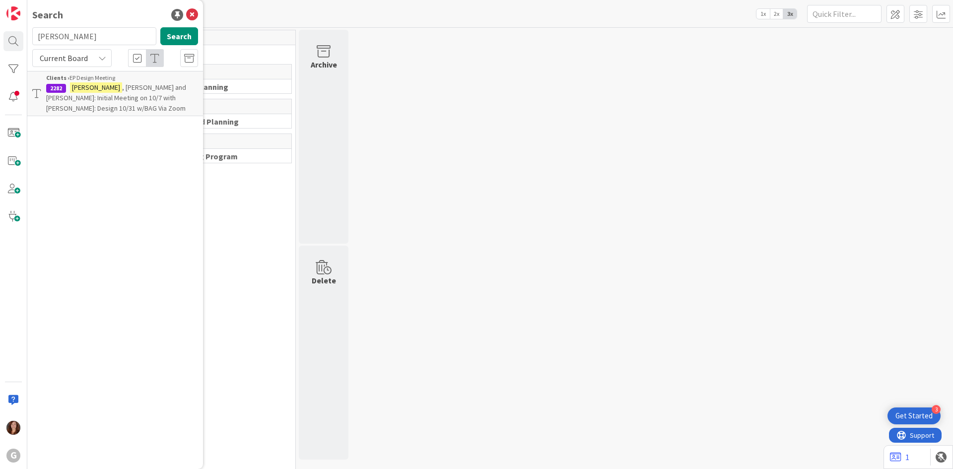
click at [92, 92] on mark "[PERSON_NAME]" at bounding box center [96, 87] width 52 height 10
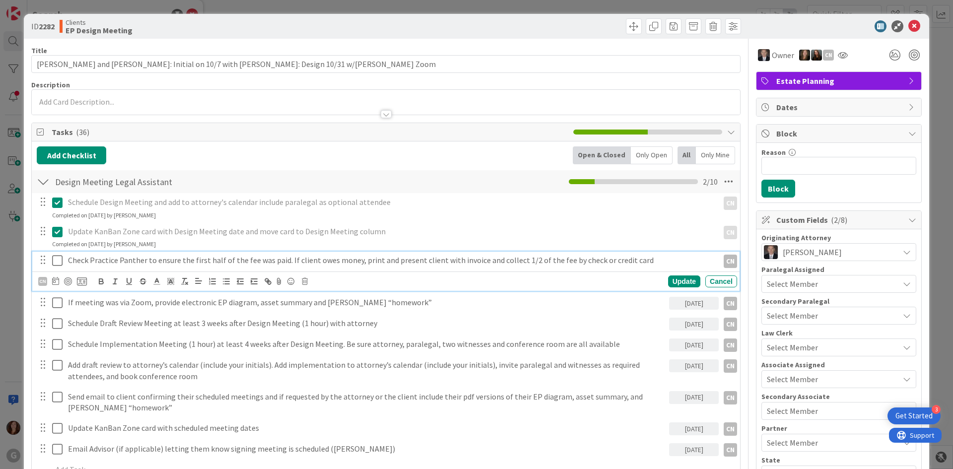
click at [56, 258] on icon at bounding box center [57, 261] width 10 height 12
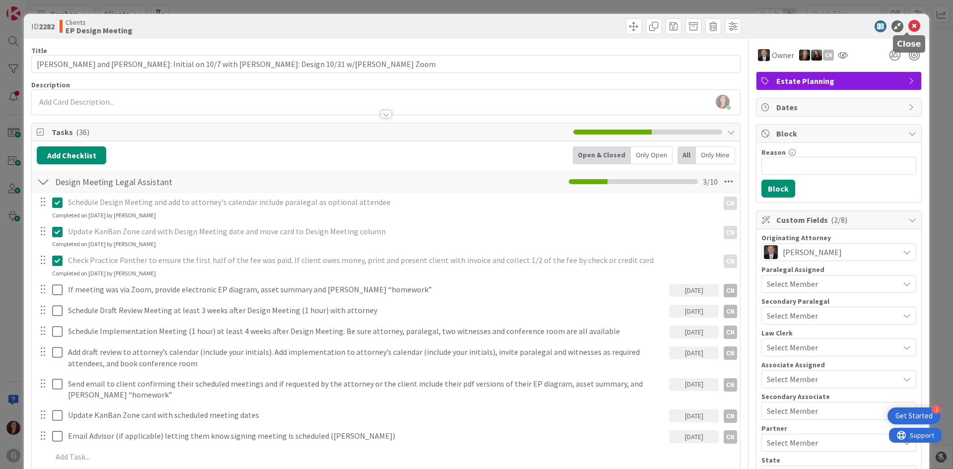
click at [909, 25] on icon at bounding box center [915, 26] width 12 height 12
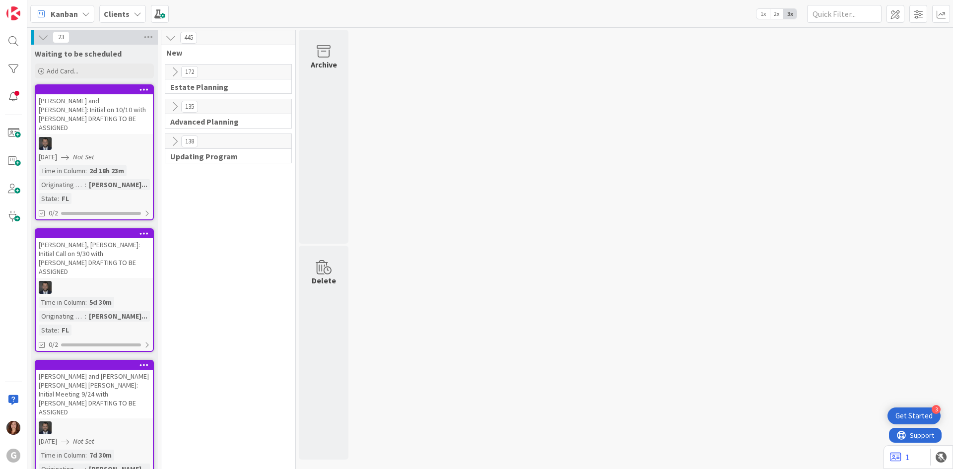
click at [127, 14] on b "Clients" at bounding box center [117, 14] width 26 height 10
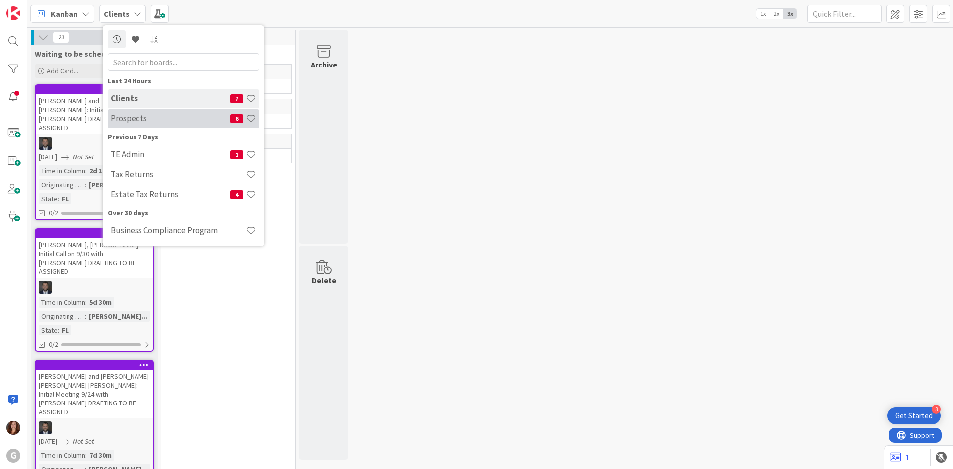
click at [126, 118] on h4 "Prospects" at bounding box center [171, 118] width 120 height 10
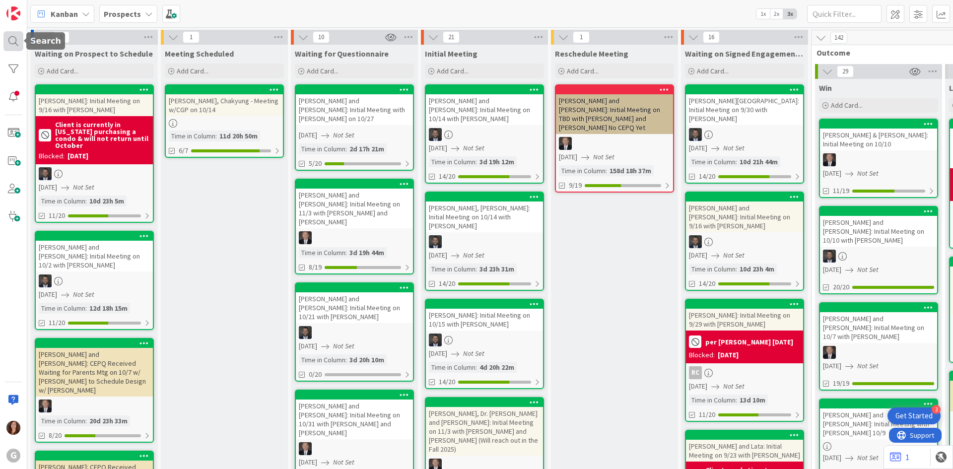
click at [12, 38] on div at bounding box center [13, 41] width 20 height 20
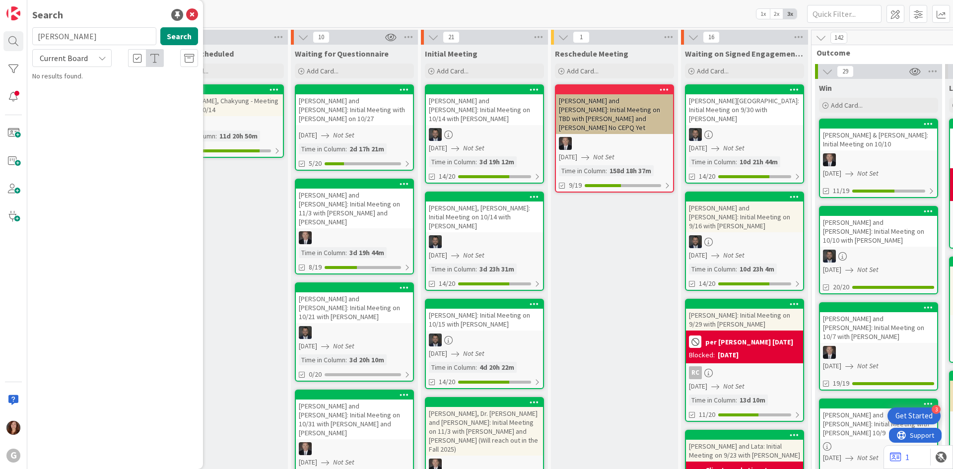
drag, startPoint x: 83, startPoint y: 39, endPoint x: 27, endPoint y: 39, distance: 56.6
click at [27, 39] on div "G Search [PERSON_NAME] Search Current Board No results found." at bounding box center [13, 234] width 27 height 469
type input "[PERSON_NAME]"
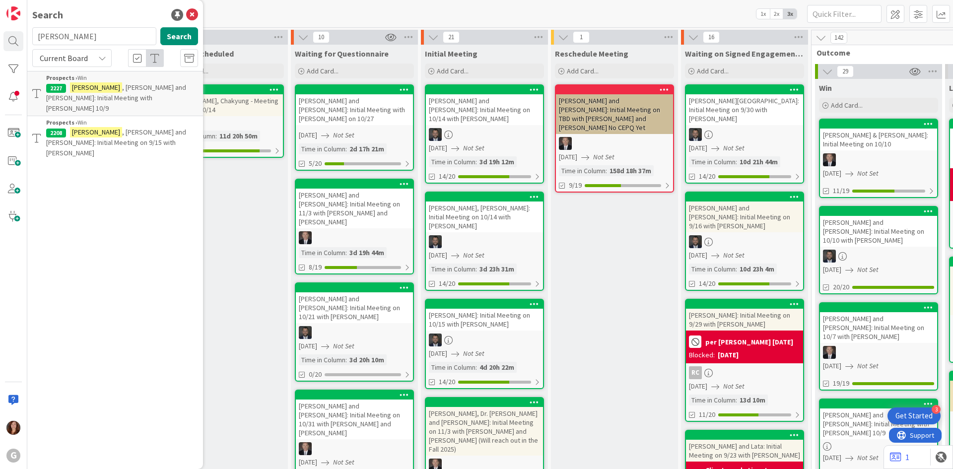
click at [137, 90] on span ", [PERSON_NAME] and [PERSON_NAME]: Initial Meeting with [PERSON_NAME] 10/9" at bounding box center [116, 98] width 140 height 30
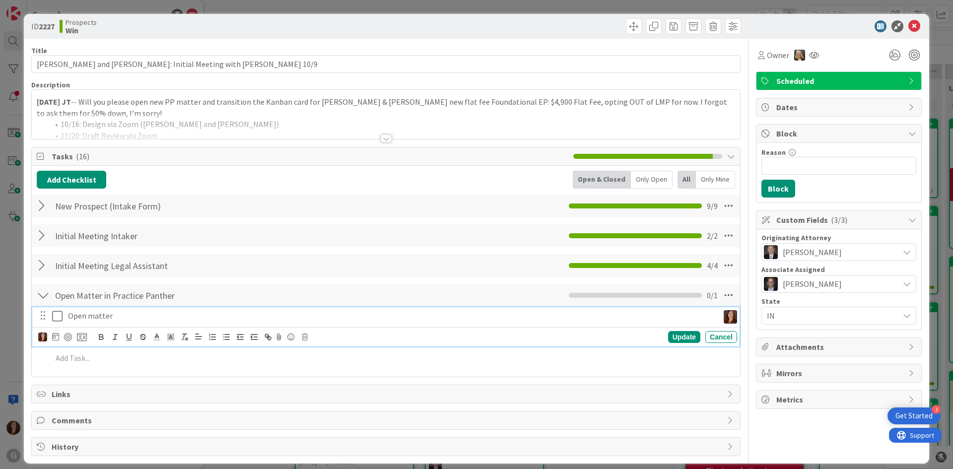
click at [54, 317] on icon at bounding box center [57, 316] width 10 height 12
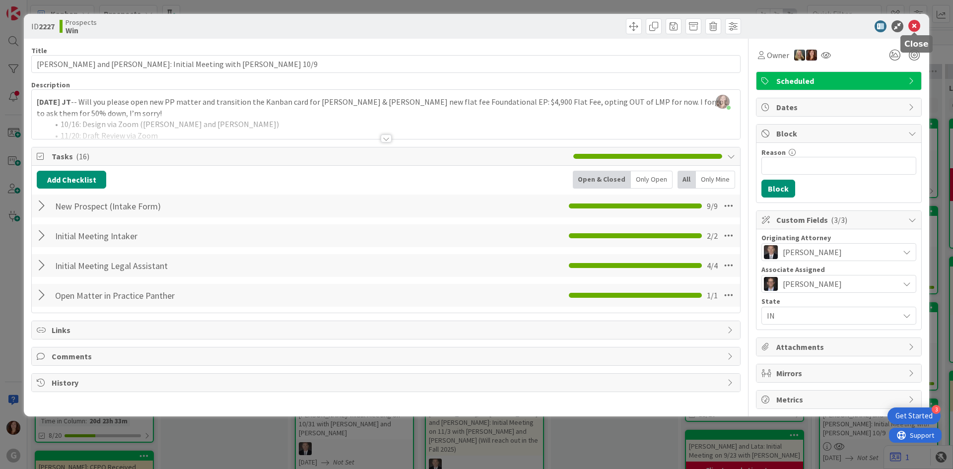
click at [913, 23] on icon at bounding box center [915, 26] width 12 height 12
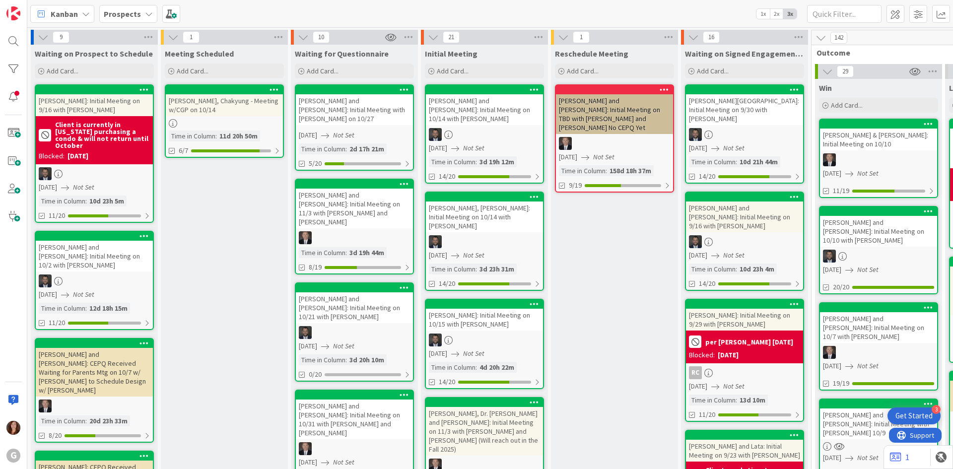
click at [118, 20] on div "Prospects" at bounding box center [128, 14] width 58 height 18
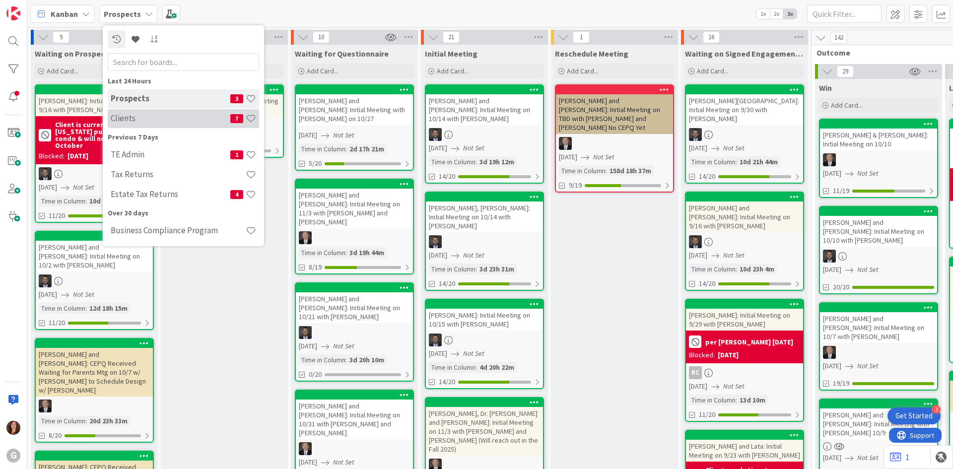
click at [125, 119] on h4 "Clients" at bounding box center [171, 118] width 120 height 10
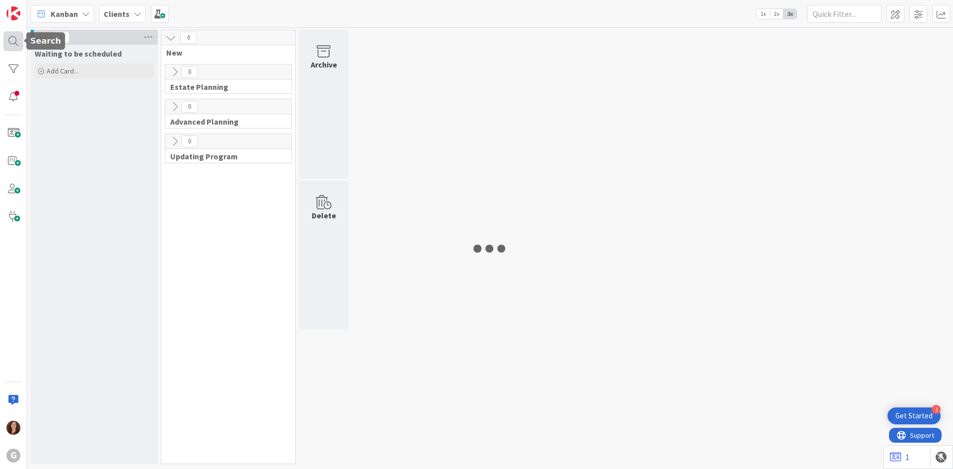
click at [11, 33] on div at bounding box center [13, 41] width 20 height 20
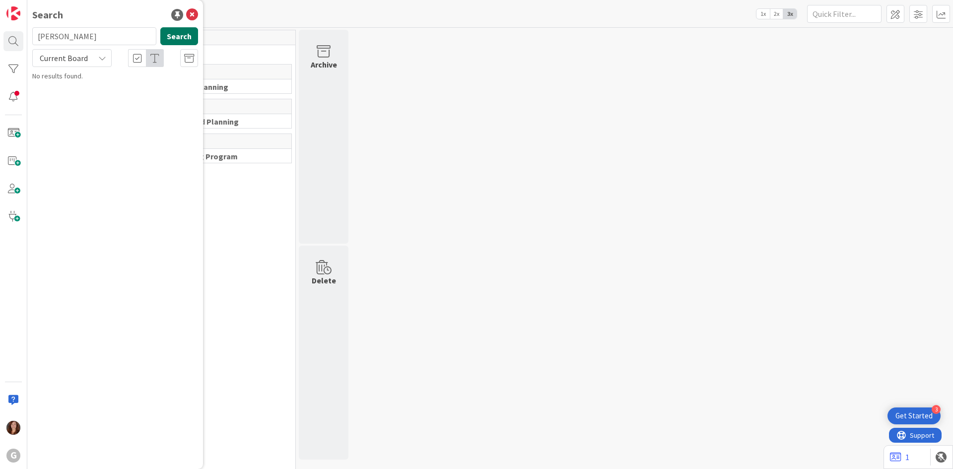
click at [175, 34] on button "Search" at bounding box center [179, 36] width 38 height 18
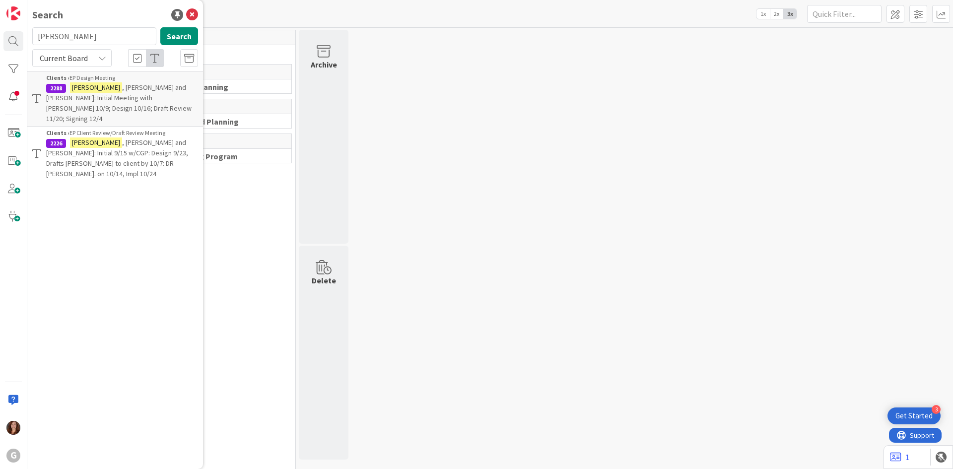
click at [134, 90] on span ", [PERSON_NAME] and [PERSON_NAME]: Initial Meeting with [PERSON_NAME] 10/9; Des…" at bounding box center [118, 103] width 145 height 40
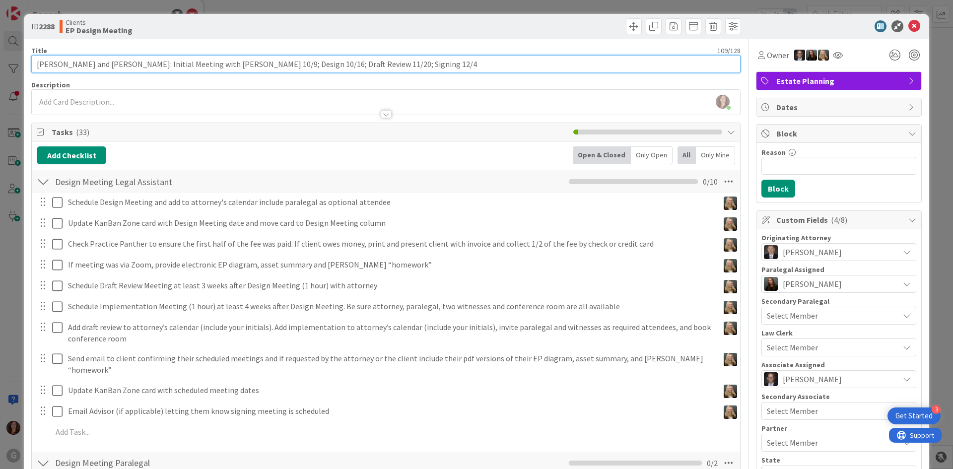
drag, startPoint x: 189, startPoint y: 66, endPoint x: 163, endPoint y: 67, distance: 25.8
click at [163, 67] on input "[PERSON_NAME] and [PERSON_NAME]: Initial Meeting with [PERSON_NAME] 10/9; Desig…" at bounding box center [386, 64] width 710 height 18
type input "[PERSON_NAME] and [PERSON_NAME]: Initial with [PERSON_NAME] 10/9; Design 10/16;…"
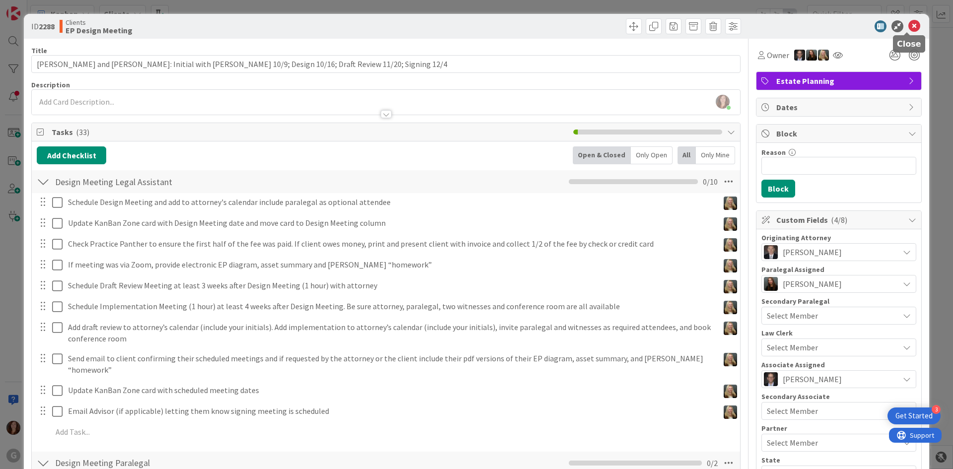
click at [909, 23] on icon at bounding box center [915, 26] width 12 height 12
